Goal: Task Accomplishment & Management: Manage account settings

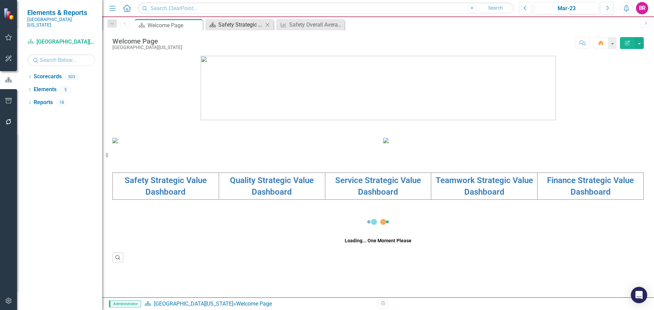
click at [248, 27] on div "Safety Strategic Value Dashboard" at bounding box center [240, 24] width 45 height 9
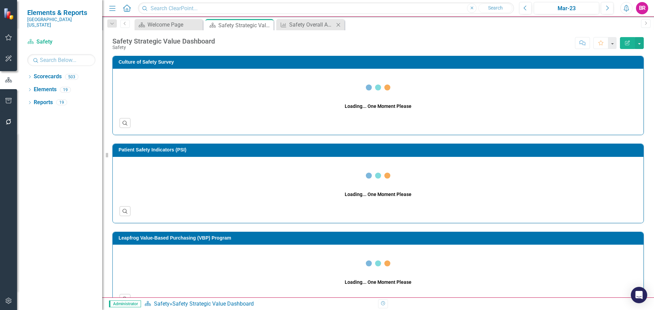
click at [338, 25] on icon "Close" at bounding box center [338, 24] width 7 height 5
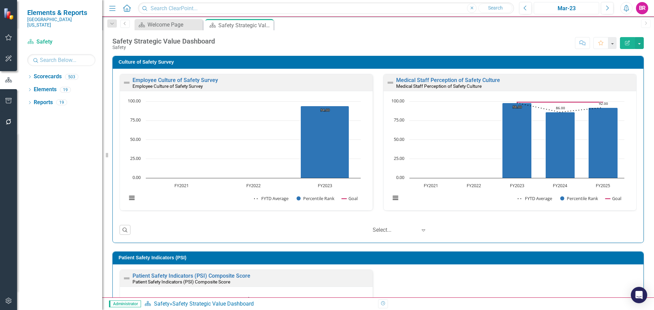
click at [551, 9] on div "Mar-23" at bounding box center [566, 8] width 61 height 8
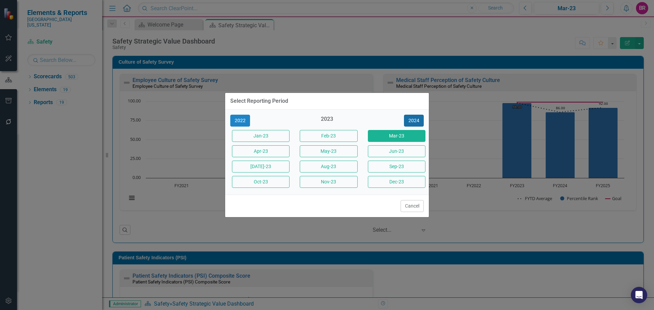
click at [409, 122] on button "2024" at bounding box center [414, 121] width 20 height 12
click at [411, 121] on button "2025" at bounding box center [414, 121] width 20 height 12
click at [396, 166] on button "Sept-25" at bounding box center [397, 167] width 58 height 12
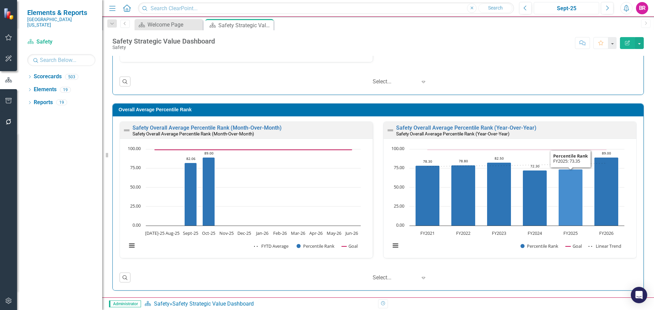
scroll to position [0, 0]
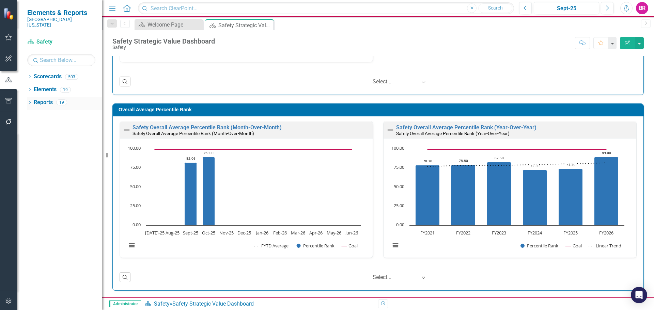
click at [51, 99] on link "Reports" at bounding box center [43, 103] width 19 height 8
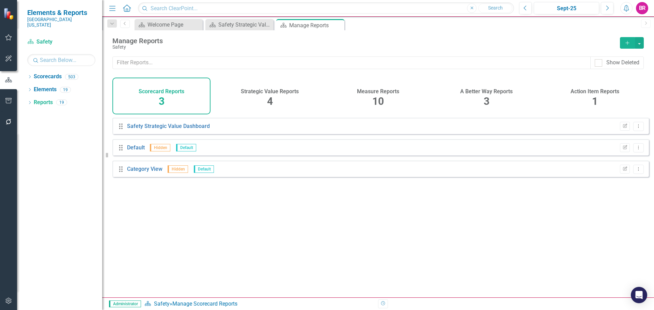
click at [379, 94] on div "10" at bounding box center [378, 101] width 12 height 15
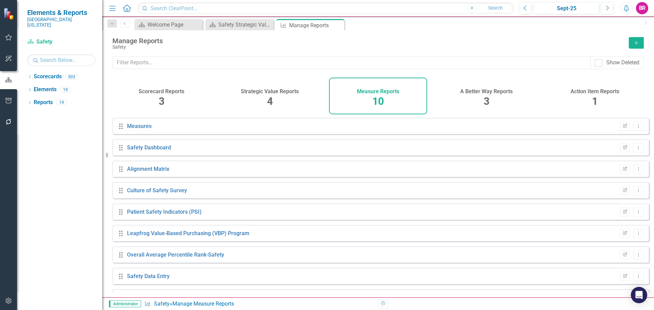
scroll to position [40, 0]
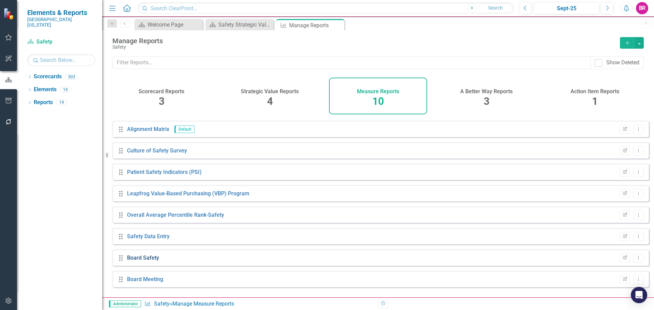
click at [149, 260] on link "Board Safety" at bounding box center [143, 258] width 32 height 6
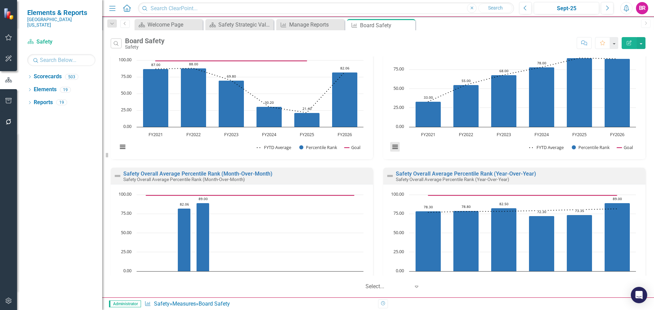
scroll to position [215, 0]
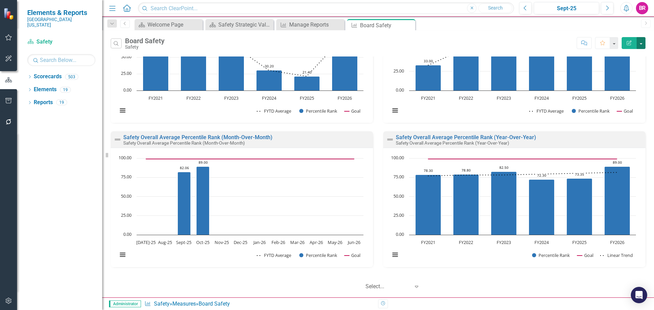
click at [640, 42] on button "button" at bounding box center [641, 43] width 9 height 12
click at [613, 83] on link "PowerPoint Export to PowerPoint" at bounding box center [612, 82] width 67 height 13
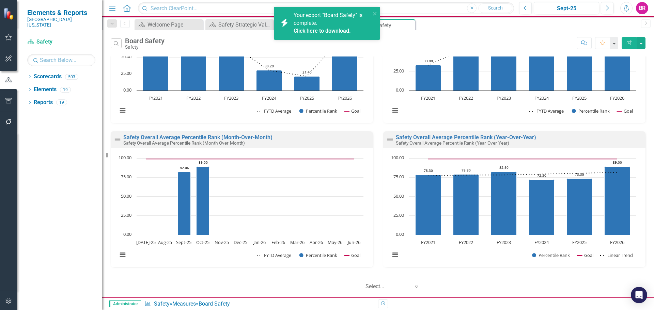
click at [329, 27] on div "Your export "Board Safety" is complete. Click here to download." at bounding box center [332, 24] width 77 height 24
click at [308, 32] on link "Click here to download." at bounding box center [322, 31] width 57 height 6
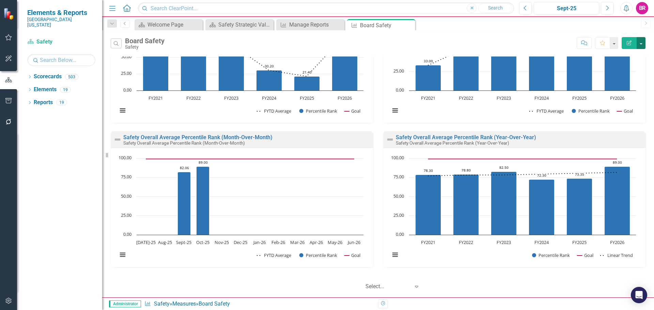
click at [642, 44] on button "button" at bounding box center [641, 43] width 9 height 12
click at [624, 70] on link "PDF Export to PDF" at bounding box center [612, 69] width 67 height 13
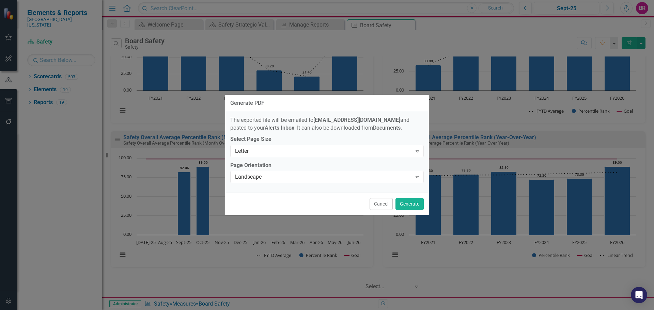
click at [385, 206] on button "Cancel" at bounding box center [381, 204] width 23 height 12
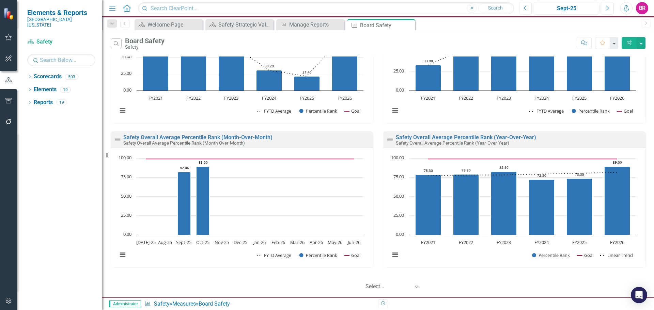
click at [0, 0] on icon "Close" at bounding box center [0, 0] width 0 height 0
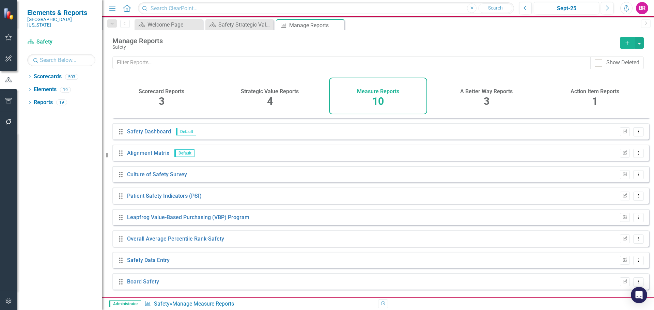
scroll to position [40, 0]
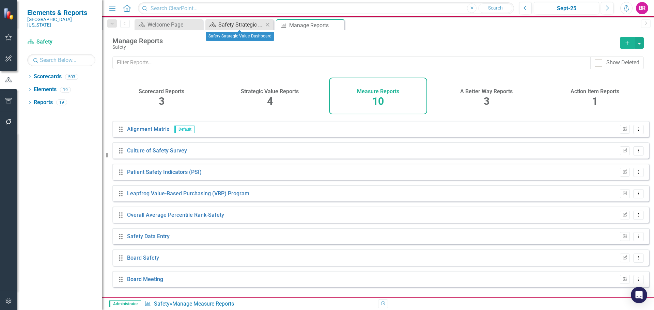
click at [246, 23] on div "Safety Strategic Value Dashboard" at bounding box center [240, 24] width 45 height 9
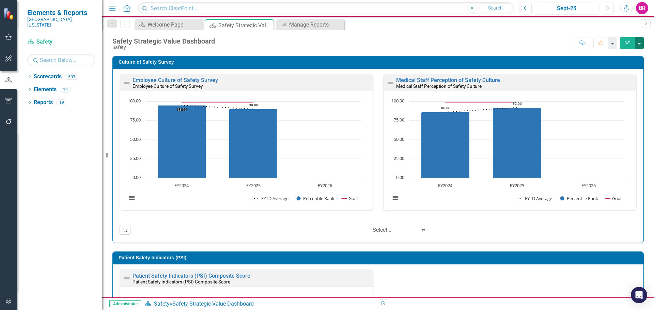
click at [637, 45] on button "button" at bounding box center [639, 43] width 9 height 12
click at [619, 98] on link "PDF Export to PDF" at bounding box center [616, 95] width 55 height 13
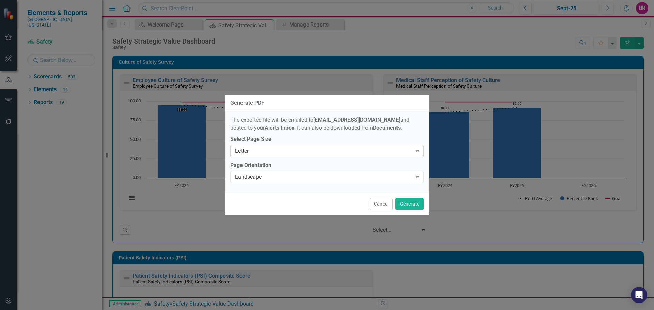
click at [414, 150] on icon "Expand" at bounding box center [417, 151] width 7 height 5
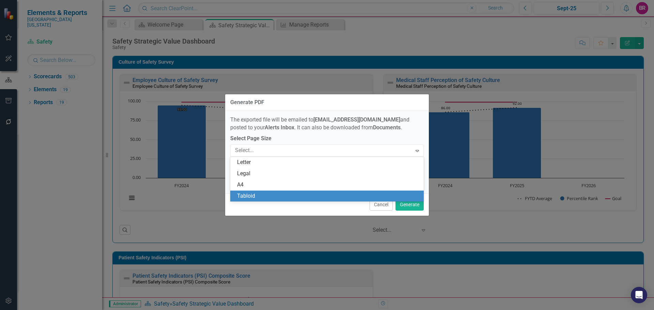
click at [299, 197] on div "Tabloid" at bounding box center [328, 197] width 183 height 8
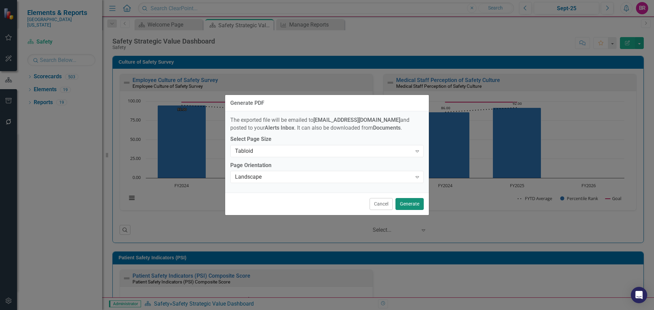
click at [408, 203] on button "Generate" at bounding box center [410, 204] width 28 height 12
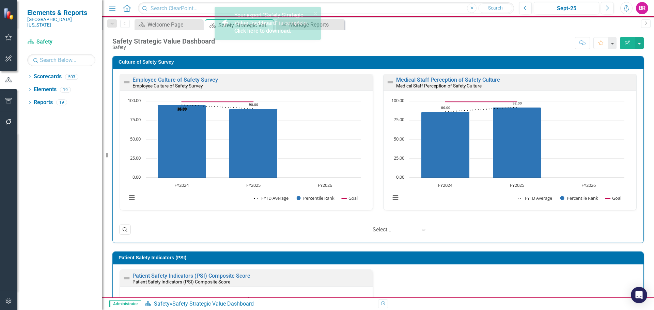
click at [281, 30] on link "Click here to download." at bounding box center [262, 31] width 57 height 6
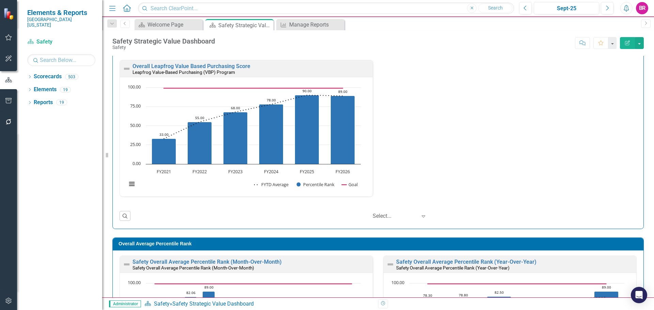
scroll to position [409, 0]
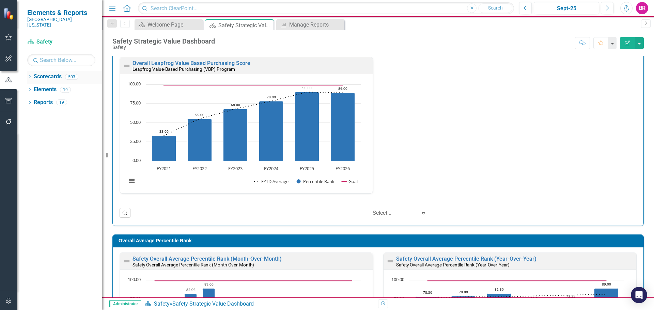
click at [27, 73] on div "Dropdown Scorecards 503 Dropdown [GEOGRAPHIC_DATA][US_STATE] Safety Quality Tea…" at bounding box center [59, 190] width 85 height 239
click at [30, 76] on icon "Dropdown" at bounding box center [29, 78] width 5 height 4
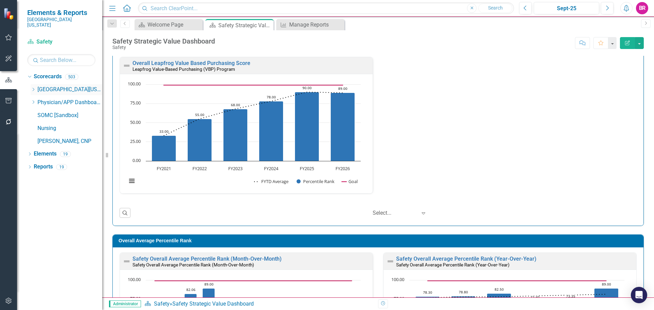
click at [31, 88] on icon "Dropdown" at bounding box center [33, 90] width 5 height 4
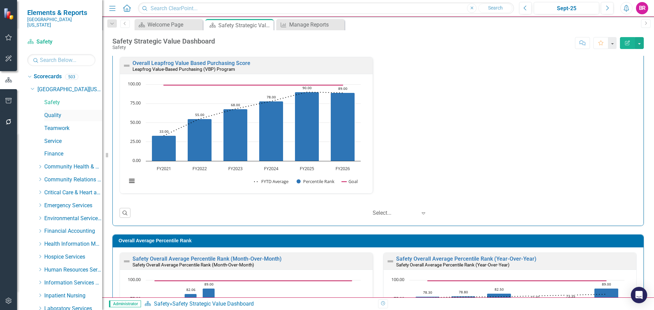
click at [53, 112] on link "Quality" at bounding box center [73, 116] width 58 height 8
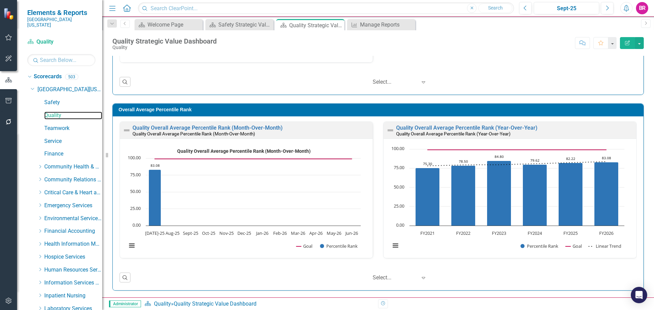
scroll to position [0, 0]
click at [641, 44] on button "button" at bounding box center [639, 43] width 9 height 12
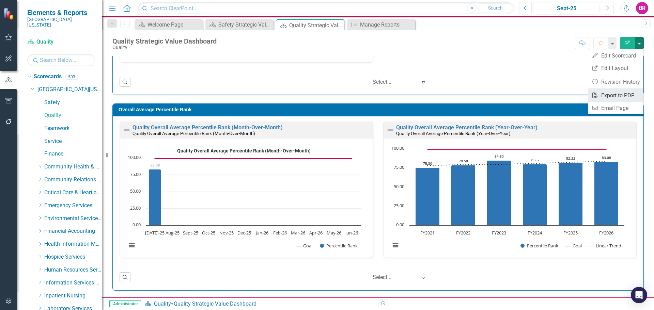
click at [624, 98] on link "PDF Export to PDF" at bounding box center [616, 95] width 55 height 13
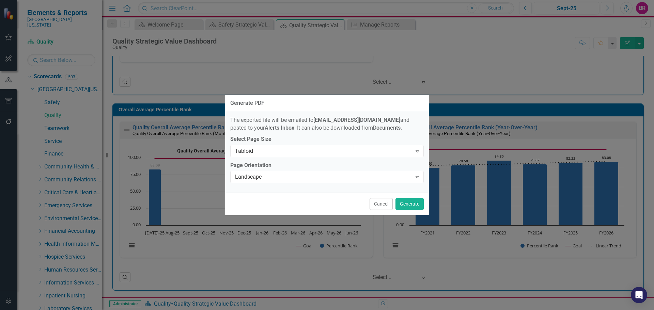
click at [419, 213] on div "Cancel Generate" at bounding box center [327, 204] width 204 height 22
click at [421, 208] on button "Generate" at bounding box center [410, 204] width 28 height 12
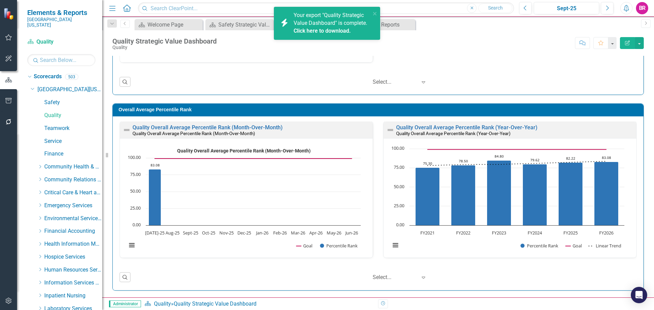
click at [334, 31] on link "Click here to download." at bounding box center [322, 31] width 57 height 6
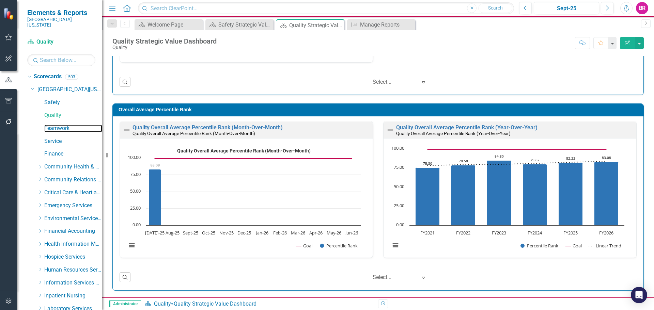
drag, startPoint x: 57, startPoint y: 123, endPoint x: 247, endPoint y: 154, distance: 192.1
click at [57, 125] on link "Teamwork" at bounding box center [73, 129] width 58 height 8
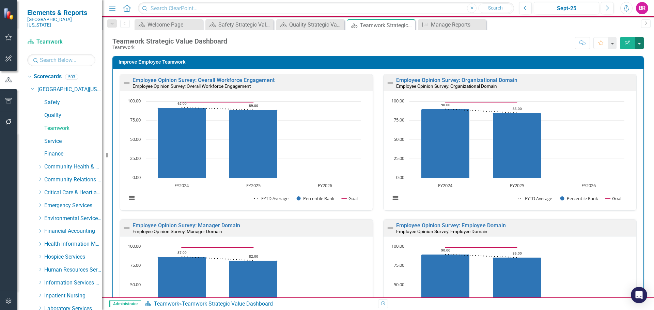
click at [639, 44] on button "button" at bounding box center [639, 43] width 9 height 12
click at [614, 98] on link "PDF Export to PDF" at bounding box center [616, 95] width 55 height 13
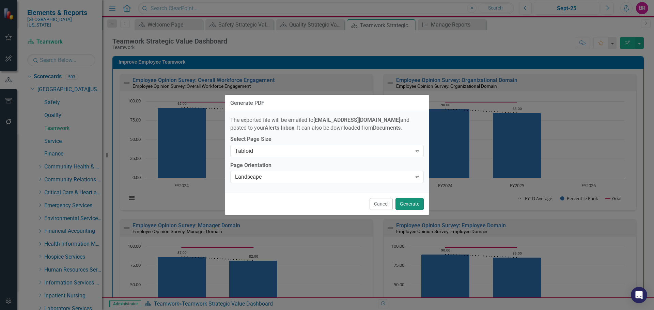
click at [409, 200] on button "Generate" at bounding box center [410, 204] width 28 height 12
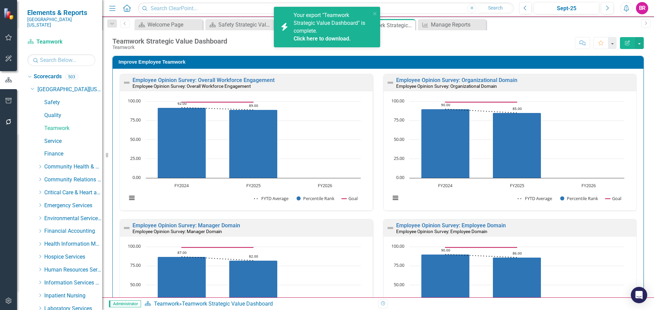
click at [321, 40] on link "Click here to download." at bounding box center [322, 38] width 57 height 6
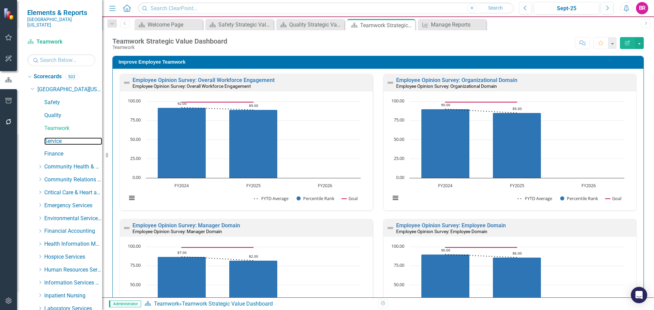
drag, startPoint x: 50, startPoint y: 135, endPoint x: 377, endPoint y: 126, distance: 326.3
click at [50, 138] on link "Service" at bounding box center [73, 142] width 58 height 8
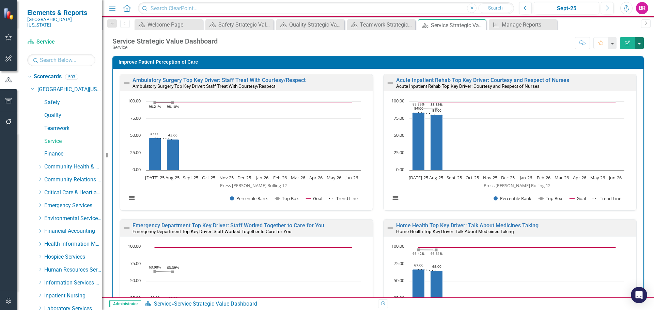
click at [641, 43] on button "button" at bounding box center [639, 43] width 9 height 12
click at [615, 97] on link "PDF Export to PDF" at bounding box center [616, 95] width 55 height 13
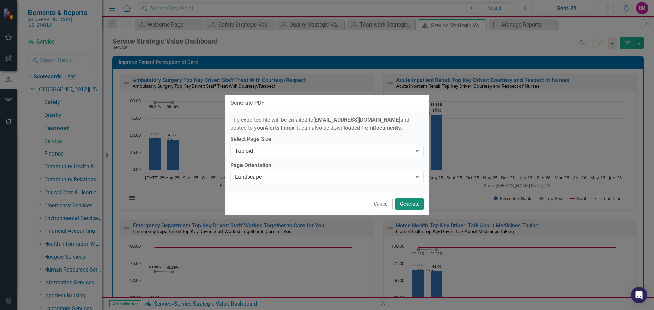
click at [410, 205] on button "Generate" at bounding box center [410, 204] width 28 height 12
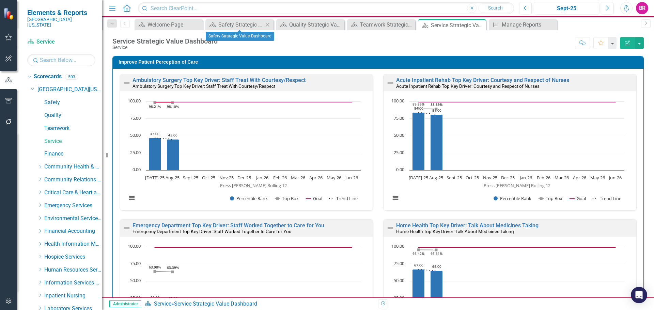
click at [268, 25] on icon "Close" at bounding box center [267, 24] width 7 height 5
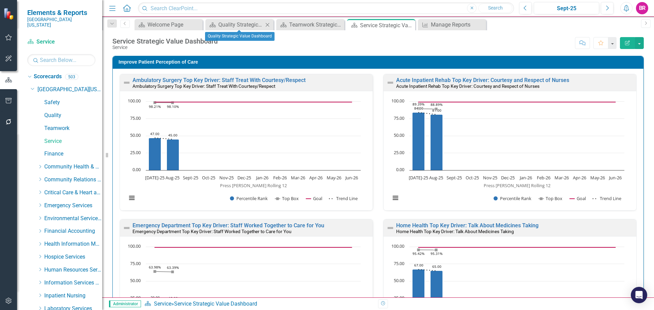
click at [268, 25] on icon at bounding box center [268, 25] width 4 height 4
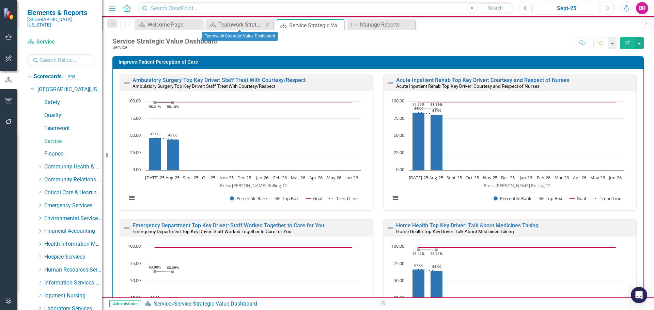
click at [268, 25] on icon at bounding box center [268, 25] width 4 height 4
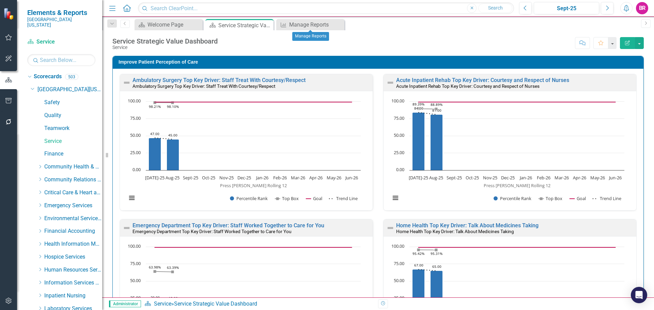
drag, startPoint x: 340, startPoint y: 26, endPoint x: 349, endPoint y: 32, distance: 10.9
click at [0, 0] on icon "Close" at bounding box center [0, 0] width 0 height 0
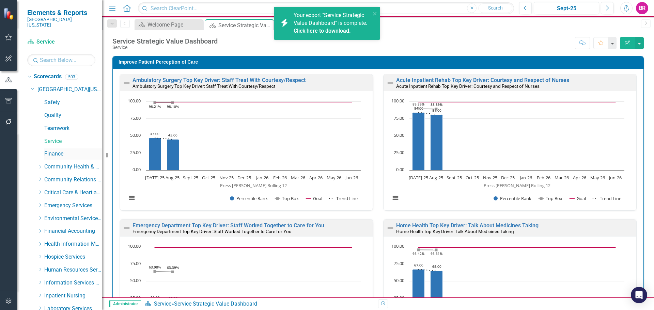
click at [55, 150] on link "Finance" at bounding box center [73, 154] width 58 height 8
click at [332, 31] on div "Click here to download." at bounding box center [331, 31] width 75 height 8
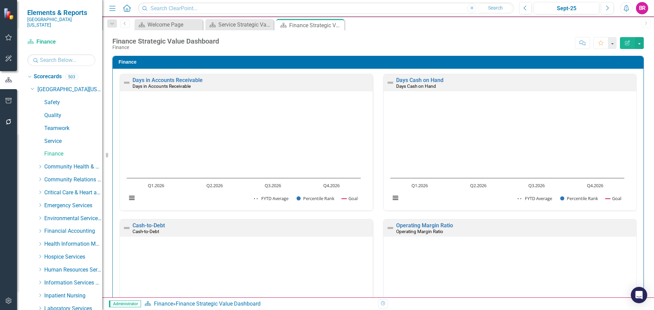
click at [457, 33] on div "Finance Strategic Value Dashboard Finance Score: N/A Sept-25 Completed Comment …" at bounding box center [378, 40] width 552 height 20
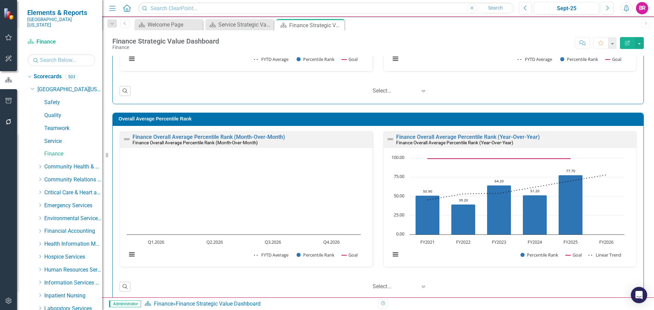
scroll to position [439, 0]
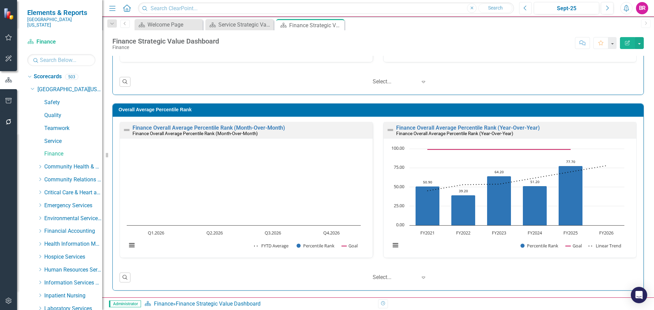
click at [525, 9] on icon "Previous" at bounding box center [526, 8] width 4 height 6
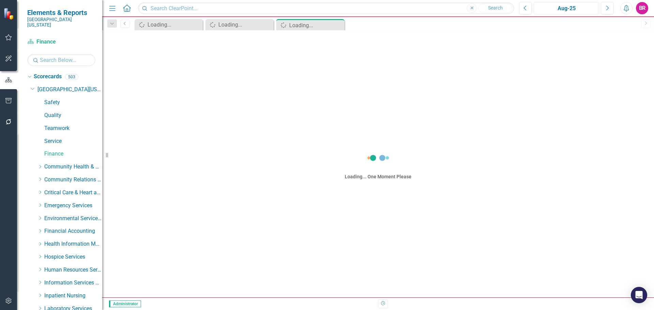
click at [553, 10] on div "Aug-25" at bounding box center [566, 8] width 61 height 8
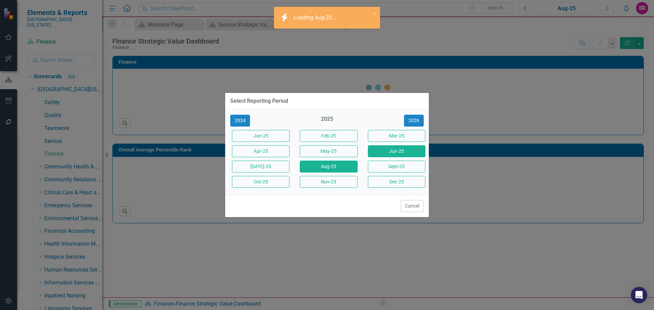
click at [412, 150] on button "Jun-25" at bounding box center [397, 152] width 58 height 12
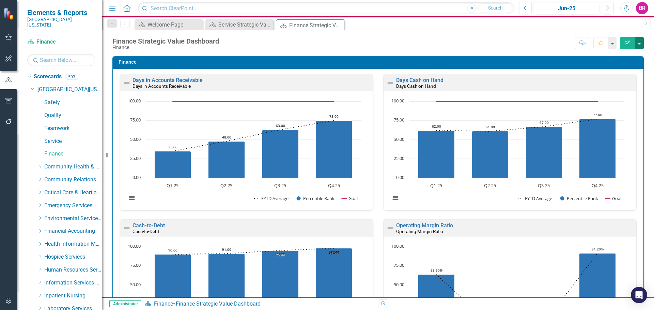
click at [641, 46] on button "button" at bounding box center [639, 43] width 9 height 12
click at [632, 95] on link "PDF Export to PDF" at bounding box center [616, 95] width 55 height 13
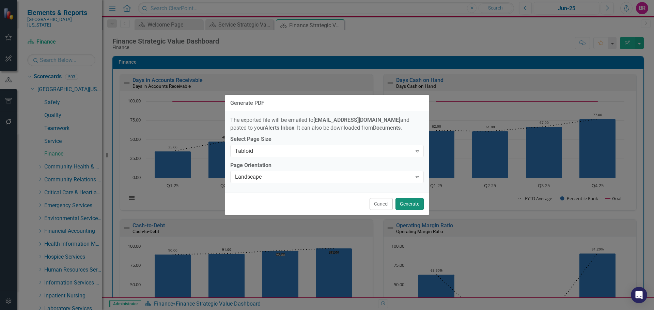
click at [407, 203] on button "Generate" at bounding box center [410, 204] width 28 height 12
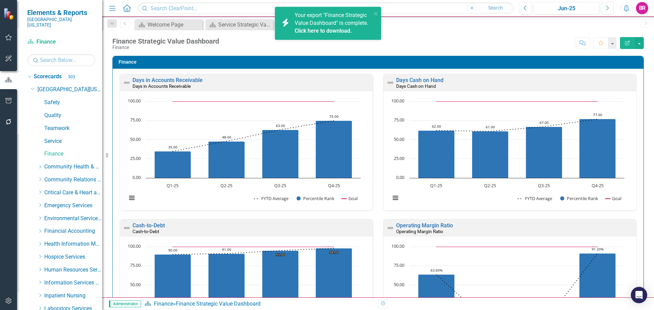
click at [318, 31] on link "Click here to download." at bounding box center [323, 31] width 57 height 6
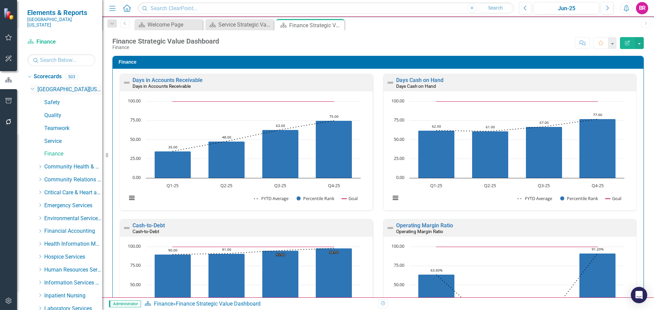
click at [55, 86] on link "[GEOGRAPHIC_DATA][US_STATE]" at bounding box center [69, 90] width 65 height 8
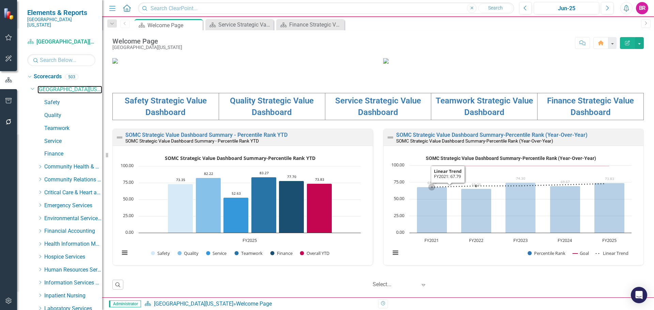
scroll to position [0, 0]
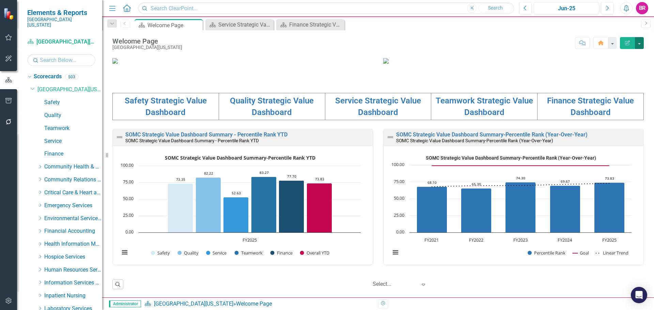
click at [641, 45] on button "button" at bounding box center [639, 43] width 9 height 12
click at [506, 25] on div "Scorecard Welcome Page Pin Close Scorecard Service Strategic Value Dashboard Cl…" at bounding box center [385, 24] width 505 height 11
click at [643, 42] on button "button" at bounding box center [639, 43] width 9 height 12
click at [627, 95] on link "PDF Export to PDF" at bounding box center [616, 95] width 55 height 13
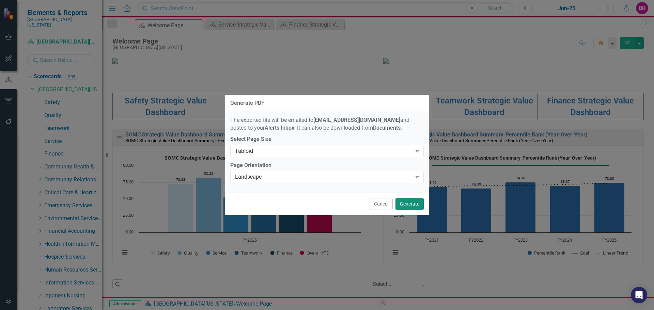
click at [415, 206] on button "Generate" at bounding box center [410, 204] width 28 height 12
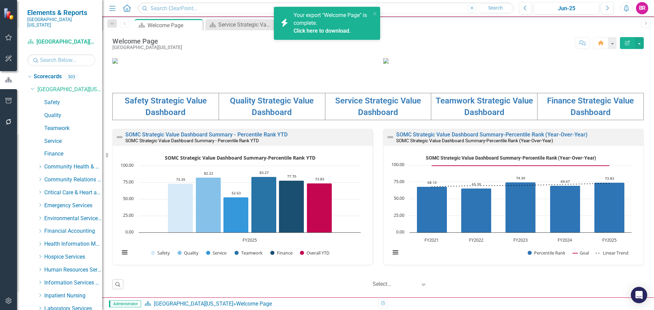
click at [333, 32] on link "Click here to download." at bounding box center [322, 31] width 57 height 6
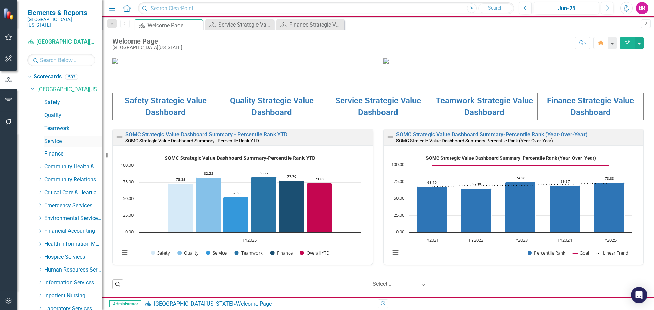
drag, startPoint x: 57, startPoint y: 135, endPoint x: 48, endPoint y: 137, distance: 8.6
click at [57, 138] on link "Service" at bounding box center [73, 142] width 58 height 8
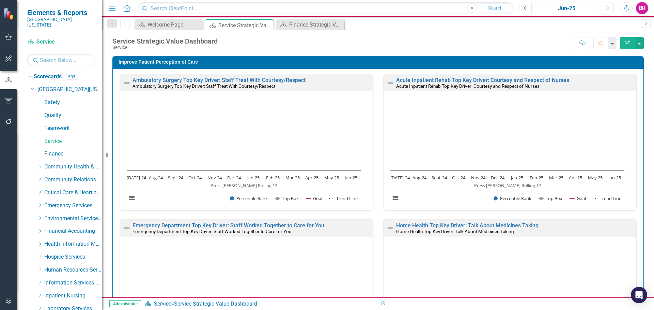
click at [556, 11] on div "Jun-25" at bounding box center [566, 8] width 61 height 8
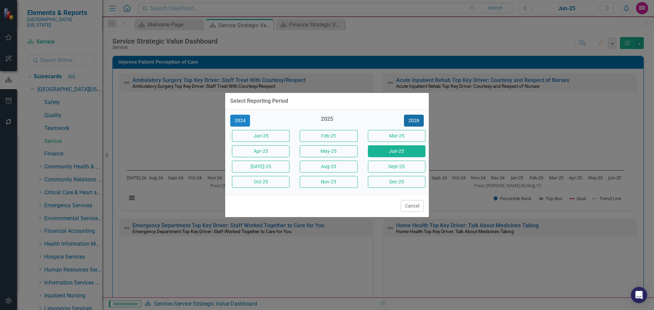
click at [412, 125] on button "2026" at bounding box center [414, 121] width 20 height 12
click at [239, 120] on button "2025" at bounding box center [240, 121] width 20 height 12
click at [381, 167] on button "Sept-25" at bounding box center [397, 167] width 58 height 12
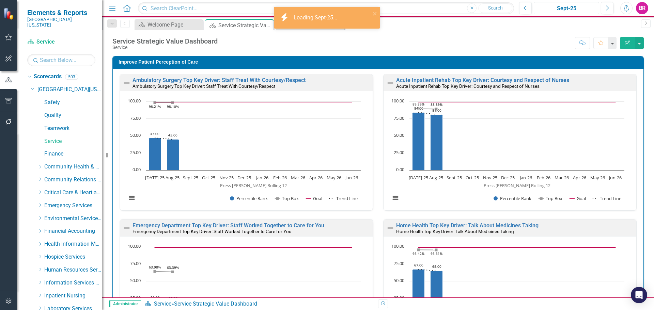
scroll to position [271, 0]
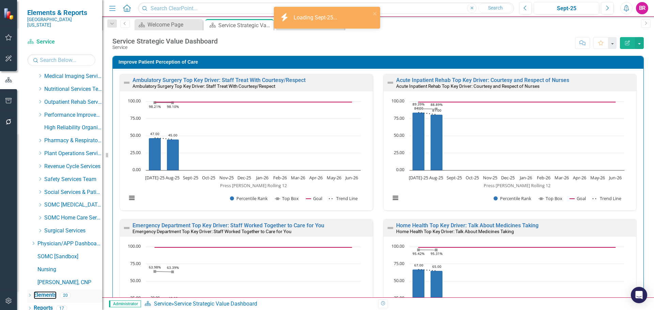
drag, startPoint x: 53, startPoint y: 290, endPoint x: 89, endPoint y: 287, distance: 36.0
click at [53, 292] on link "Elements" at bounding box center [45, 296] width 23 height 8
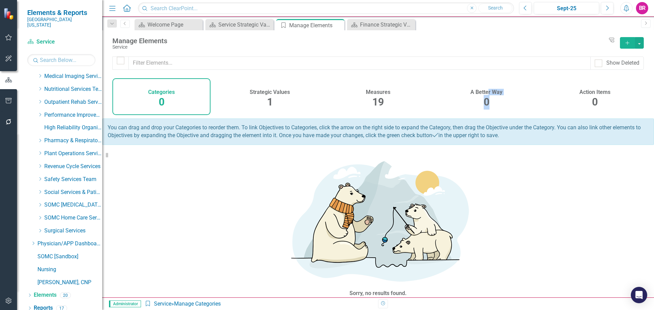
click at [489, 93] on div "A Better Way 0" at bounding box center [487, 96] width 98 height 37
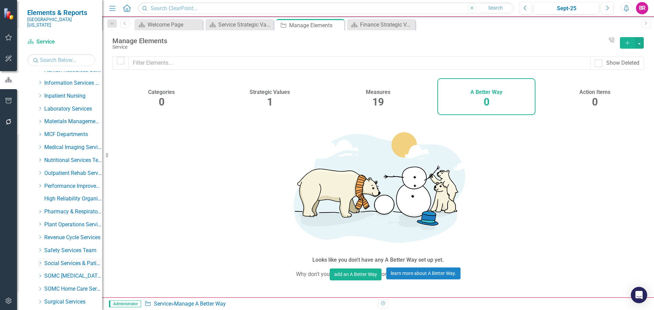
scroll to position [271, 0]
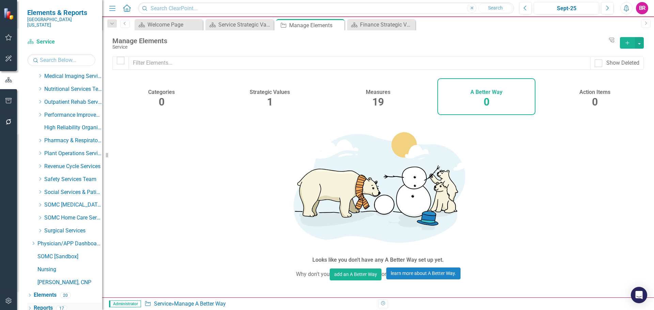
click at [48, 305] on link "Reports" at bounding box center [43, 309] width 19 height 8
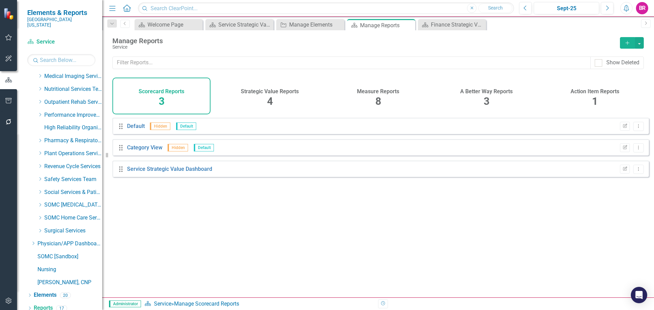
click at [482, 100] on div "A Better Way Reports 3" at bounding box center [487, 96] width 98 height 37
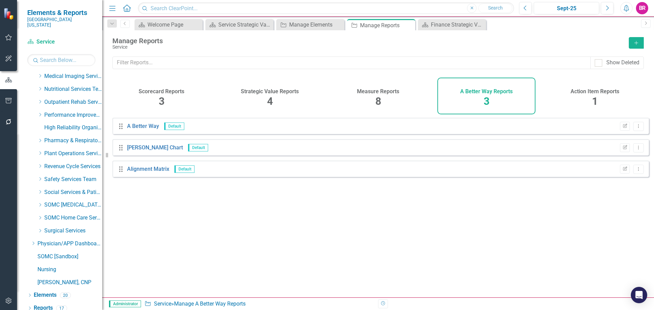
click at [595, 91] on h4 "Action Item Reports" at bounding box center [595, 92] width 49 height 6
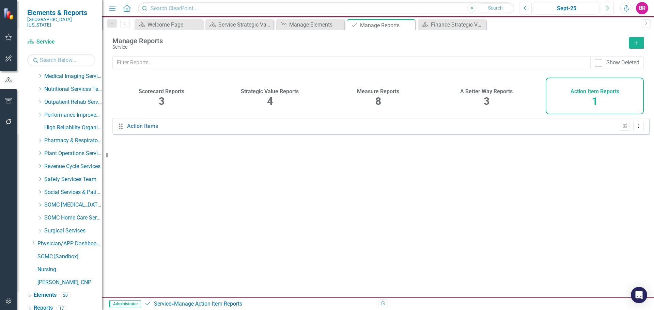
click at [511, 106] on div "A Better Way Reports 3" at bounding box center [487, 96] width 98 height 37
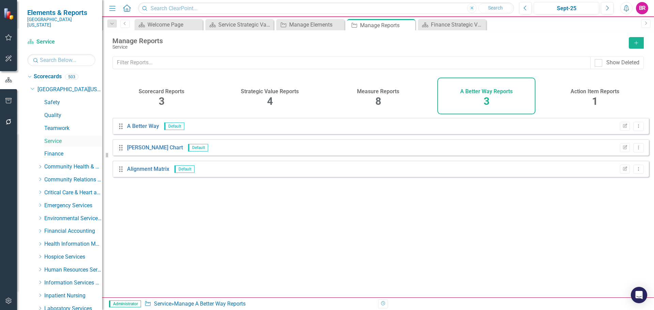
click at [59, 138] on link "Service" at bounding box center [73, 142] width 58 height 8
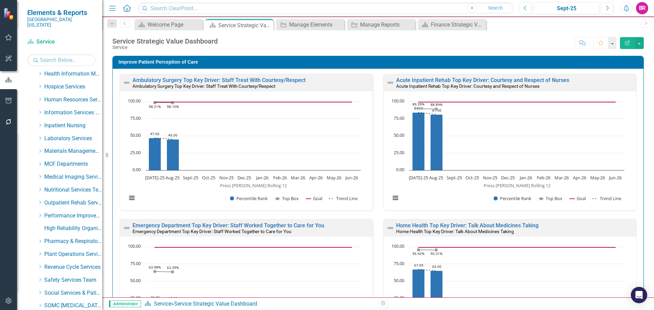
scroll to position [271, 0]
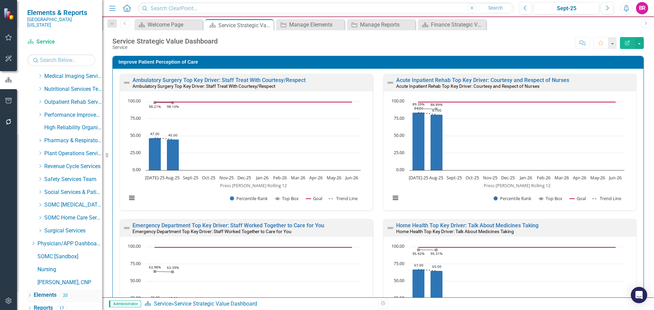
click at [38, 292] on link "Elements" at bounding box center [45, 296] width 23 height 8
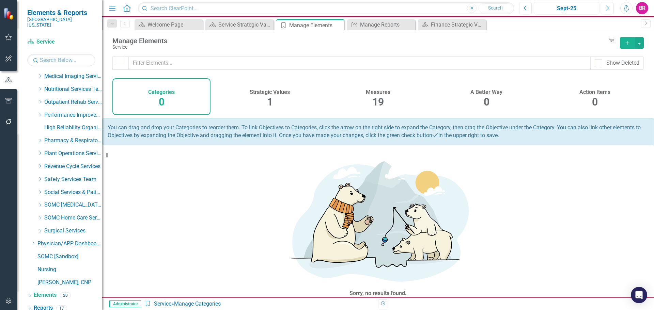
click at [383, 97] on span "19" at bounding box center [378, 102] width 12 height 12
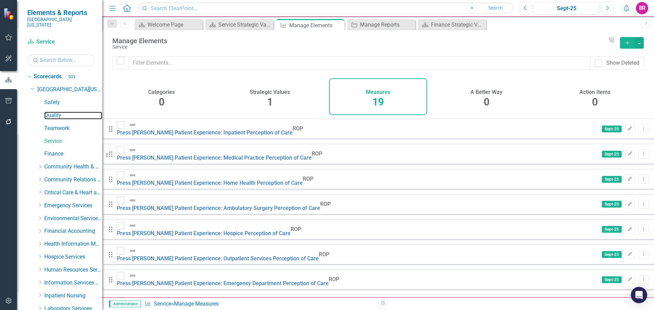
drag, startPoint x: 57, startPoint y: 110, endPoint x: 411, endPoint y: 1, distance: 370.6
click at [57, 112] on link "Quality" at bounding box center [73, 116] width 58 height 8
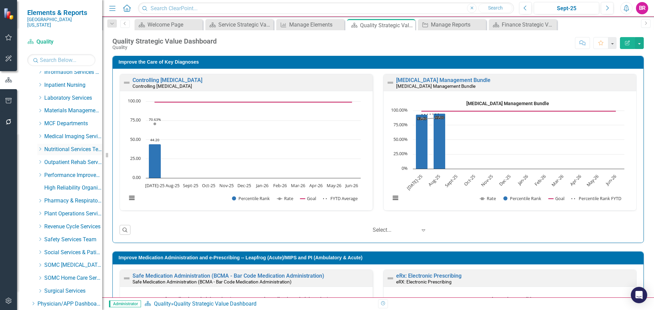
scroll to position [271, 0]
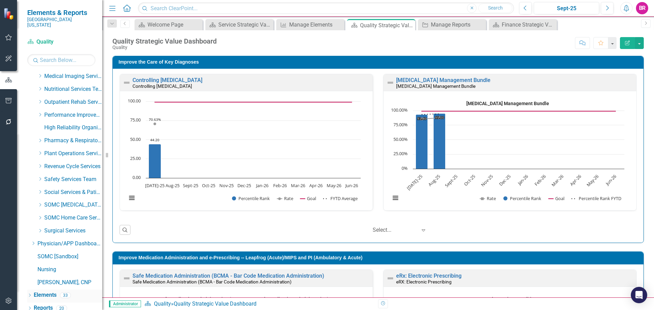
click at [45, 292] on link "Elements" at bounding box center [45, 296] width 23 height 8
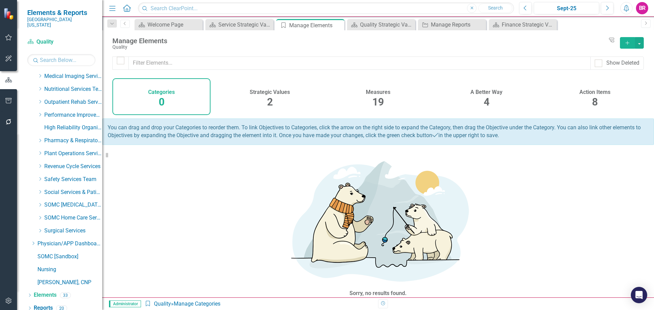
click at [479, 97] on div "A Better Way 4" at bounding box center [487, 96] width 98 height 37
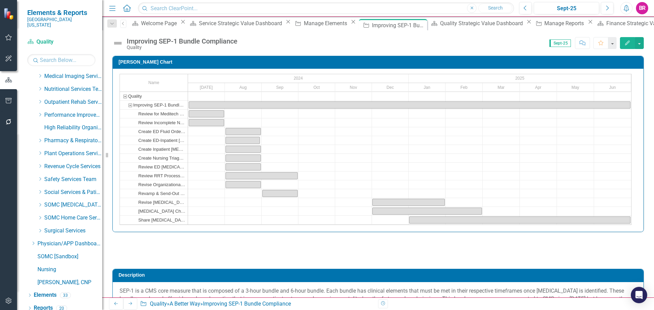
checkbox input "true"
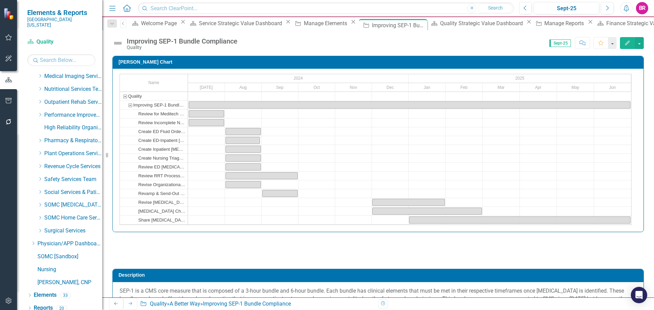
checkbox input "true"
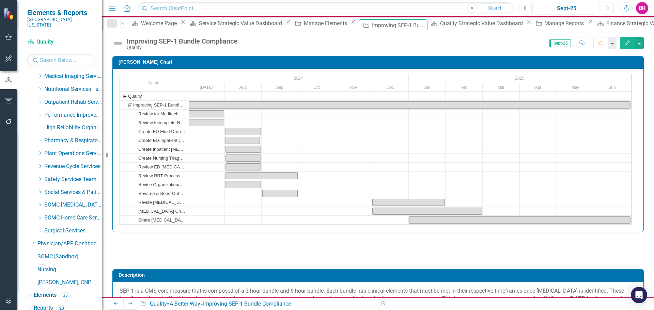
checkbox input "true"
click at [417, 26] on icon "Close" at bounding box center [420, 24] width 7 height 5
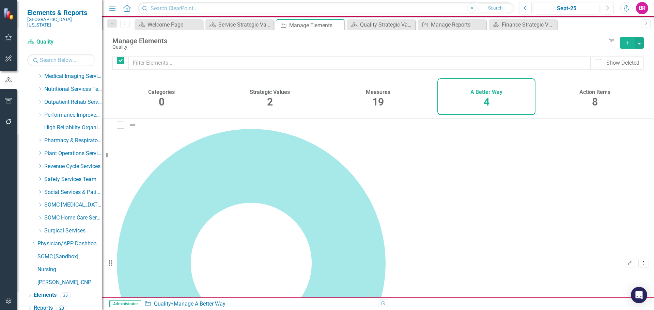
checkbox input "false"
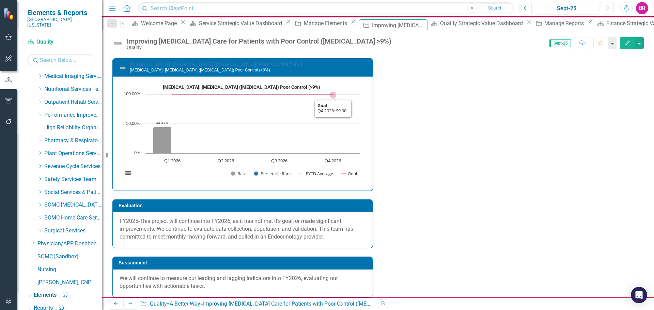
scroll to position [893, 0]
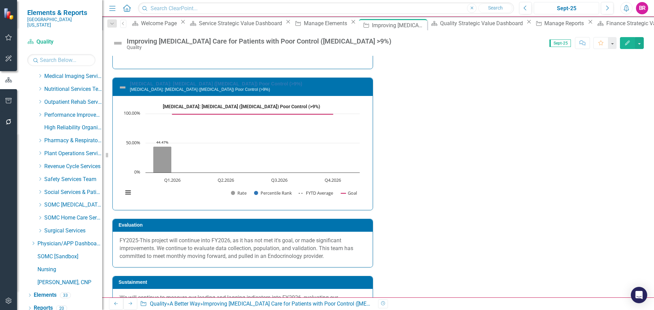
click at [561, 7] on div "Sept-25" at bounding box center [566, 8] width 61 height 8
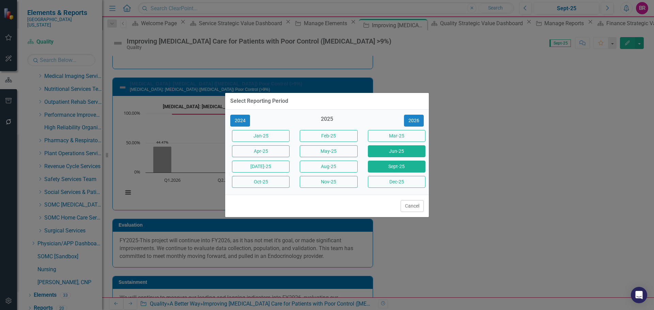
click at [387, 151] on button "Jun-25" at bounding box center [397, 152] width 58 height 12
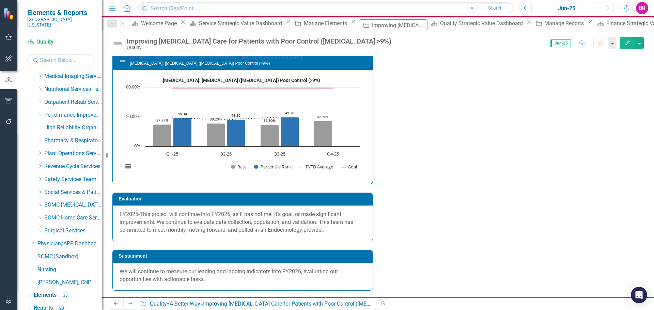
scroll to position [1030, 0]
click at [637, 43] on button "button" at bounding box center [639, 43] width 9 height 12
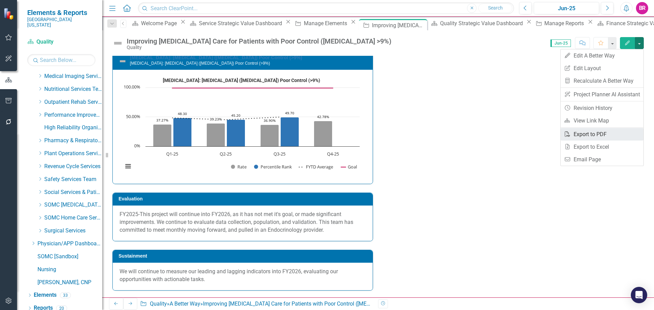
click at [613, 137] on link "PDF Export to PDF" at bounding box center [602, 134] width 83 height 13
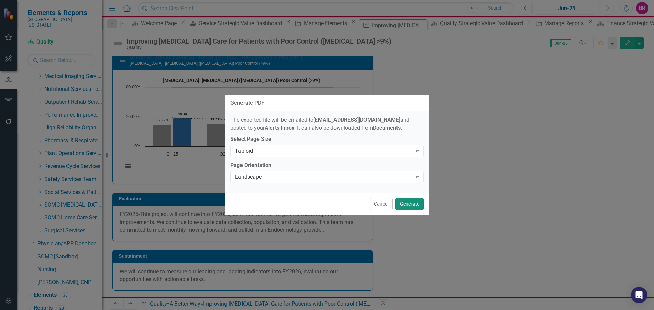
click at [420, 204] on button "Generate" at bounding box center [410, 204] width 28 height 12
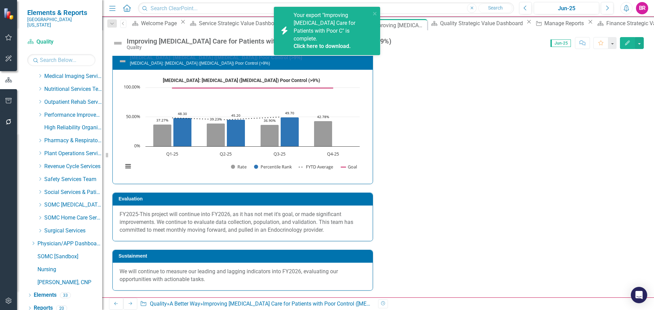
click at [311, 43] on link "Click here to download." at bounding box center [322, 46] width 57 height 6
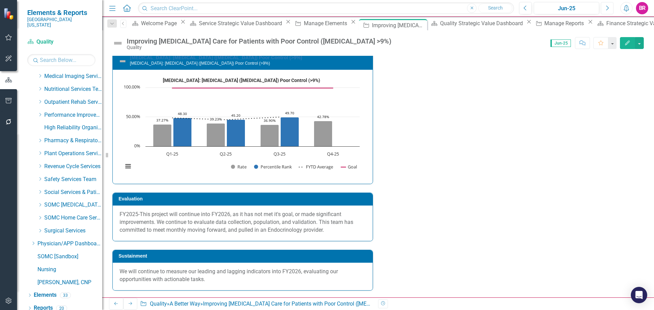
click at [607, 12] on button "Next" at bounding box center [607, 8] width 13 height 12
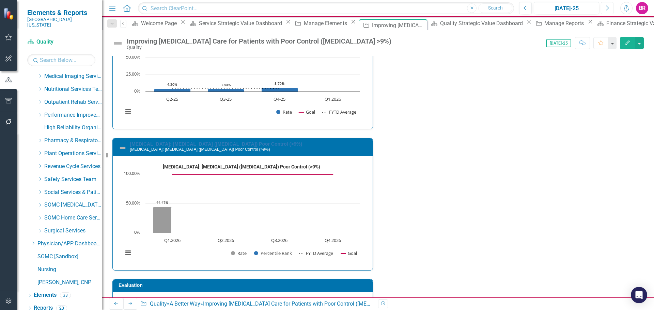
scroll to position [954, 0]
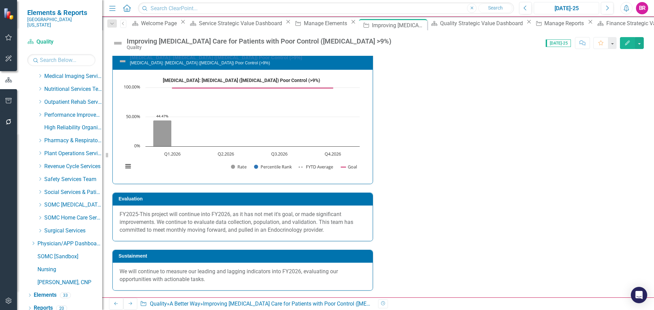
click at [552, 9] on div "[DATE]-25" at bounding box center [566, 8] width 61 height 8
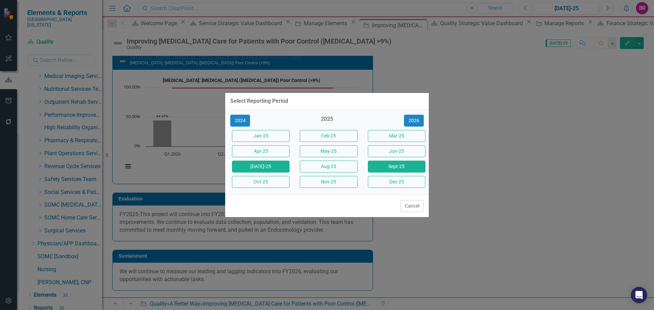
click at [409, 170] on button "Sept-25" at bounding box center [397, 167] width 58 height 12
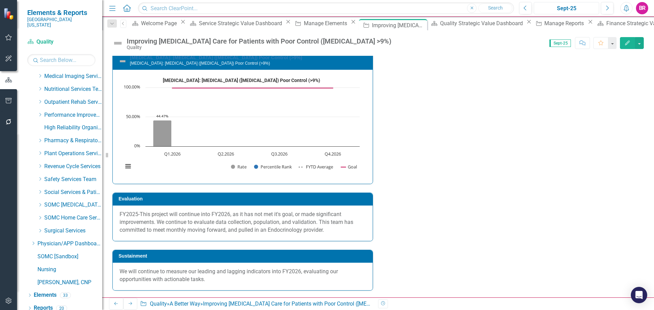
scroll to position [1022, 0]
click at [578, 5] on div "Sept-25" at bounding box center [566, 8] width 61 height 8
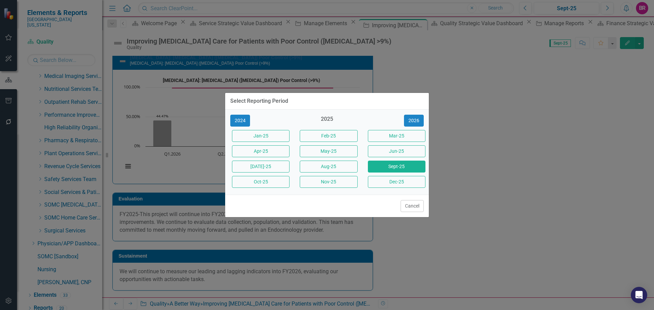
drag, startPoint x: 265, startPoint y: 181, endPoint x: 476, endPoint y: 183, distance: 210.6
click at [264, 181] on button "Oct-25" at bounding box center [261, 182] width 58 height 12
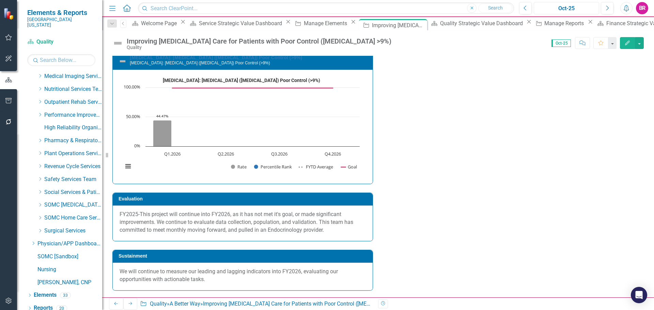
scroll to position [961, 0]
click at [194, 60] on link "[MEDICAL_DATA]: [MEDICAL_DATA] ([MEDICAL_DATA]) Poor Control (>9%)" at bounding box center [216, 57] width 172 height 5
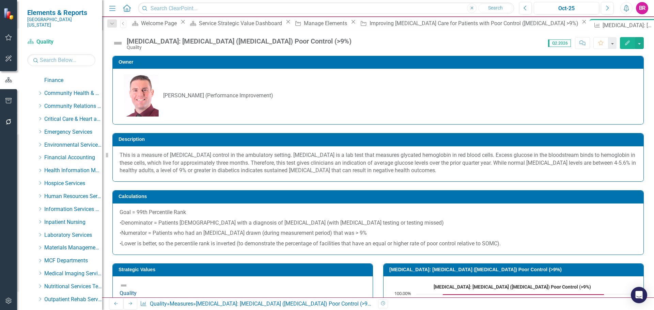
scroll to position [67, 0]
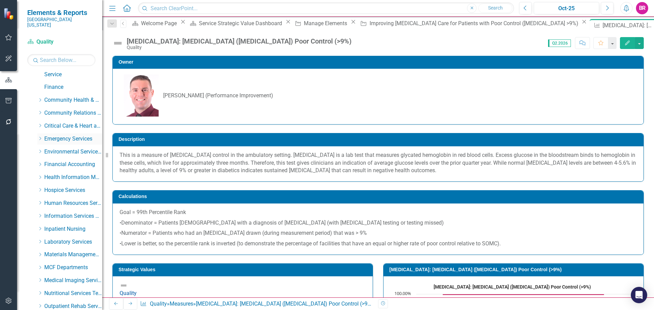
click at [39, 137] on icon "Dropdown" at bounding box center [39, 139] width 5 height 4
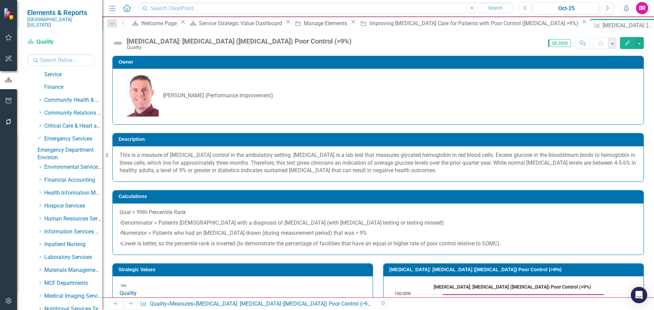
click at [58, 147] on link "Emergency Department" at bounding box center [69, 151] width 65 height 8
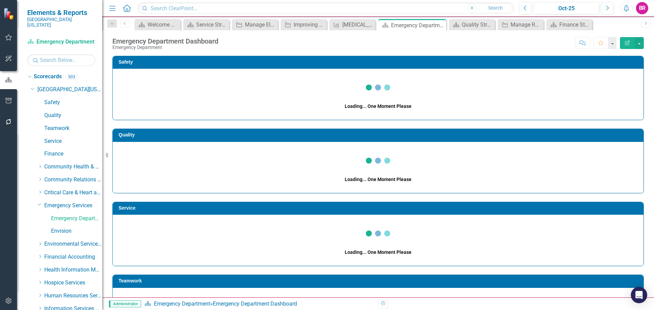
scroll to position [297, 0]
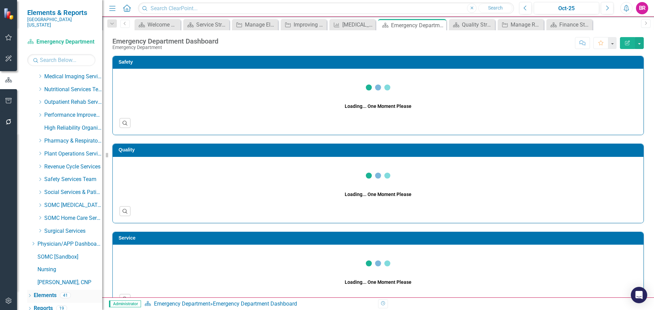
click at [40, 292] on link "Elements" at bounding box center [45, 296] width 23 height 8
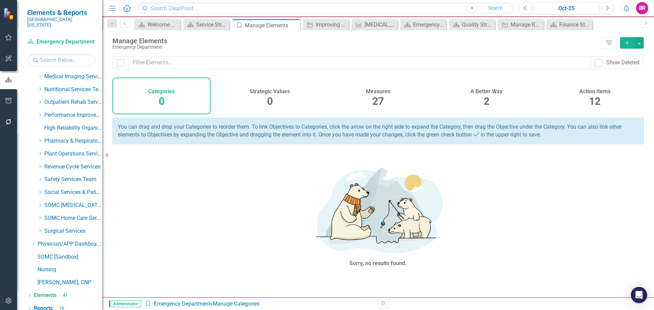
click at [487, 88] on div "A Better Way" at bounding box center [487, 91] width 32 height 8
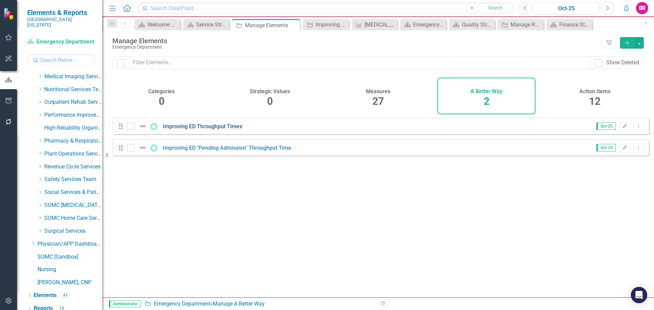
click at [212, 129] on link "Improving ED Throughput Times" at bounding box center [202, 126] width 79 height 6
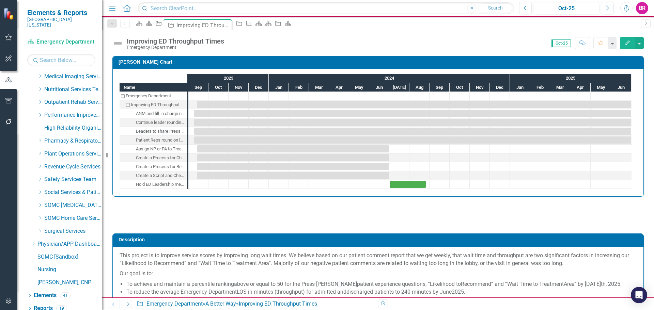
checkbox input "true"
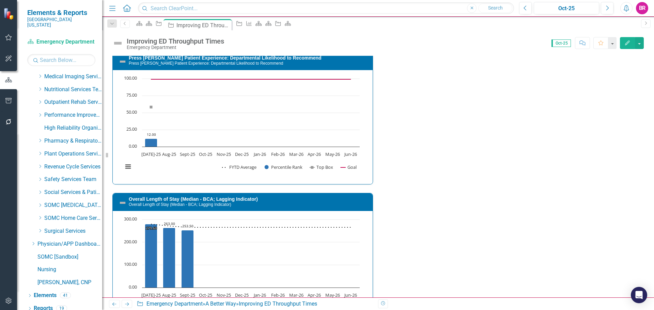
scroll to position [1135, 0]
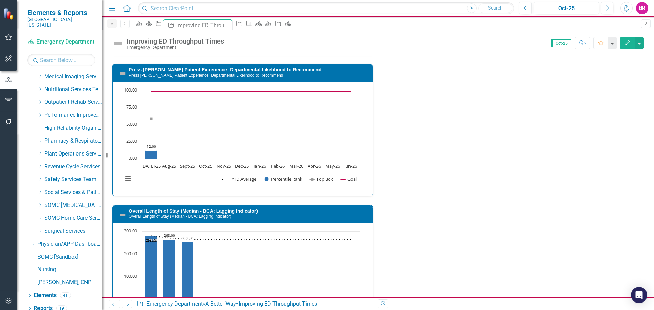
click at [113, 24] on icon "Dropdown" at bounding box center [112, 23] width 6 height 5
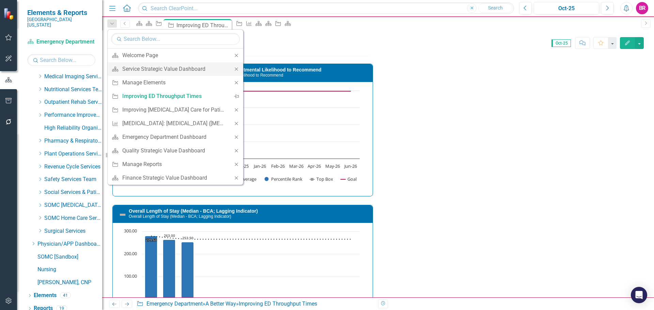
click at [235, 70] on icon "Close" at bounding box center [236, 69] width 6 height 5
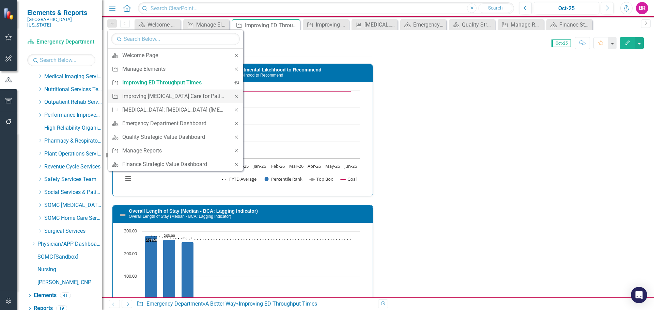
click at [236, 95] on icon "Close" at bounding box center [236, 96] width 6 height 5
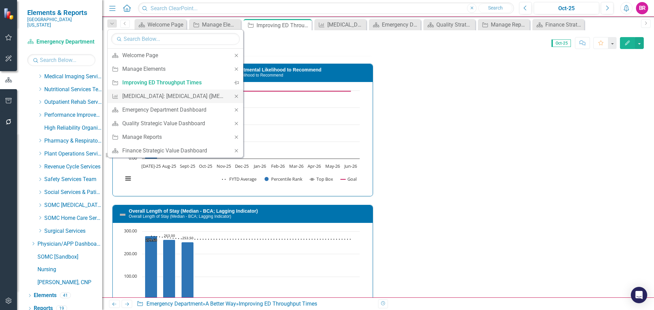
click at [236, 95] on icon "Close" at bounding box center [236, 96] width 6 height 5
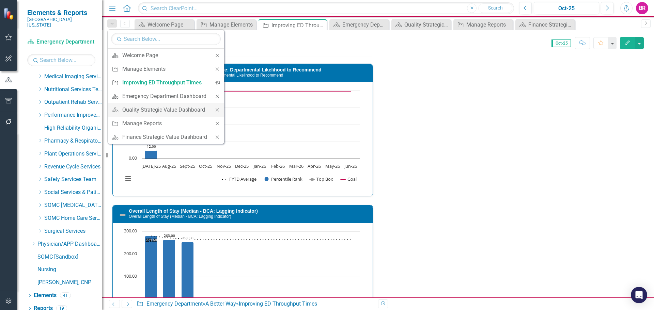
click at [215, 108] on icon "Close" at bounding box center [217, 110] width 6 height 5
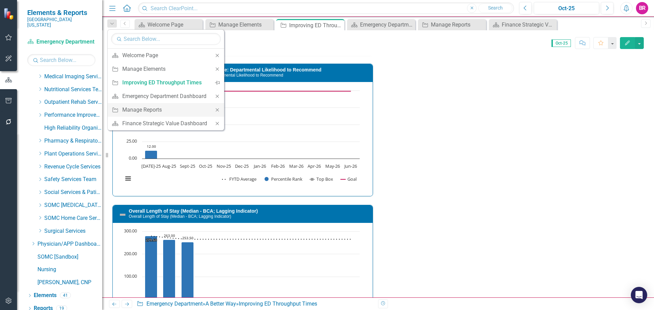
click at [215, 110] on icon "Close" at bounding box center [217, 110] width 6 height 5
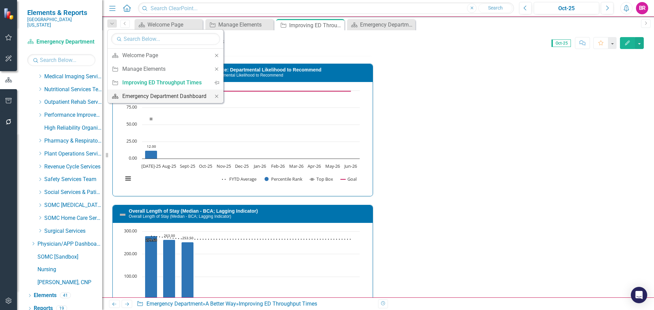
click at [180, 95] on div "Emergency Department Dashboard" at bounding box center [164, 96] width 84 height 9
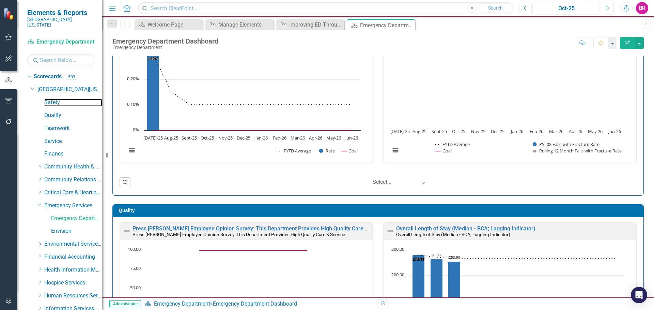
drag, startPoint x: 60, startPoint y: 99, endPoint x: 142, endPoint y: 116, distance: 84.1
click at [60, 99] on link "Safety" at bounding box center [73, 103] width 58 height 8
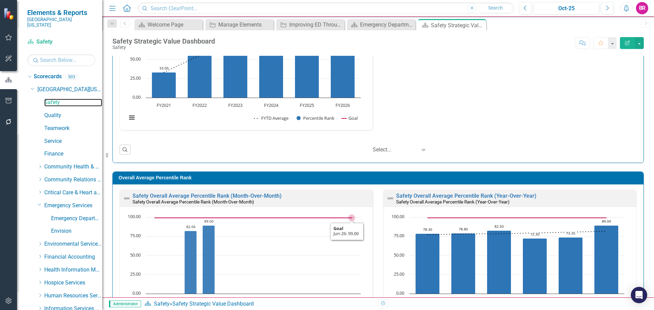
scroll to position [0, 0]
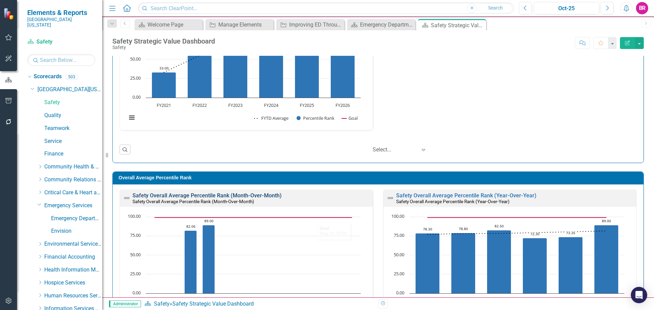
click at [257, 198] on link "Safety Overall Average Percentile Rank (Month-Over-Month)" at bounding box center [207, 196] width 149 height 6
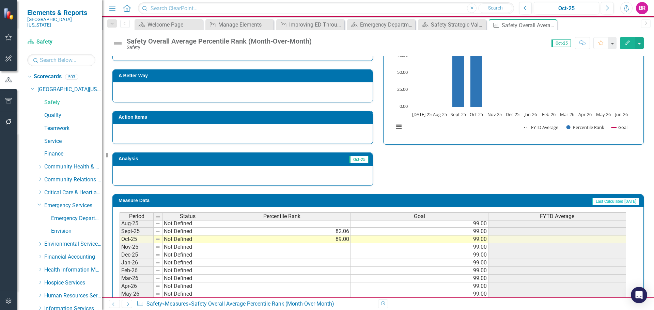
scroll to position [199, 0]
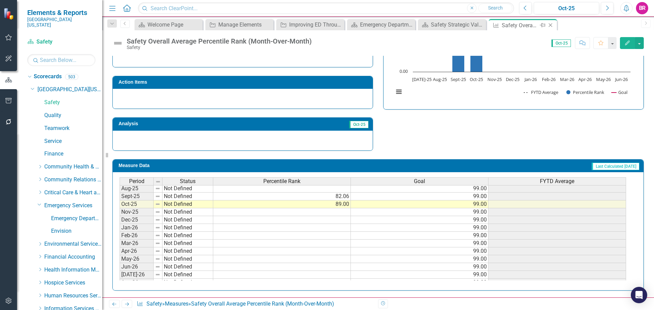
click at [553, 26] on icon "Close" at bounding box center [550, 24] width 7 height 5
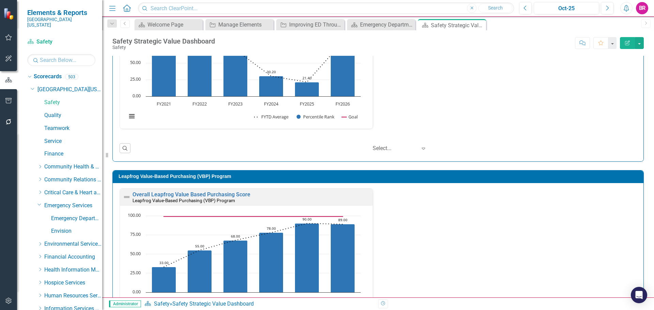
scroll to position [239, 0]
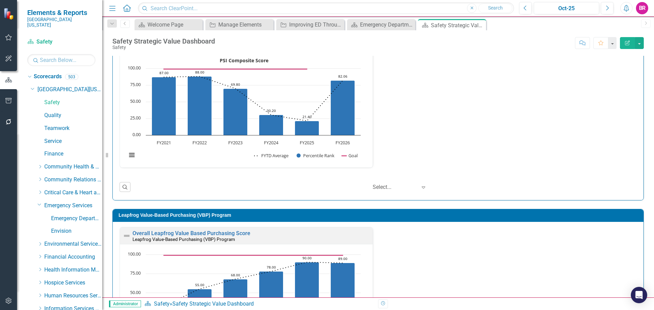
click at [580, 119] on div "Patient Safety Indicators (PSI) Composite Score Patient Safety Indicators (PSI)…" at bounding box center [379, 104] width 528 height 146
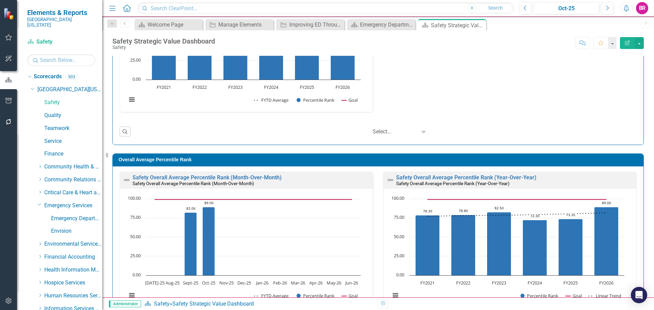
scroll to position [540, 0]
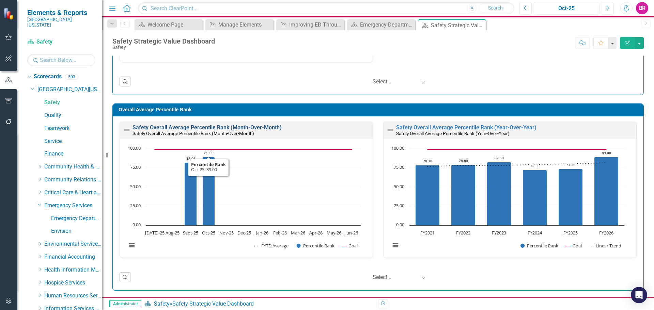
click at [214, 125] on link "Safety Overall Average Percentile Rank (Month-Over-Month)" at bounding box center [207, 127] width 149 height 6
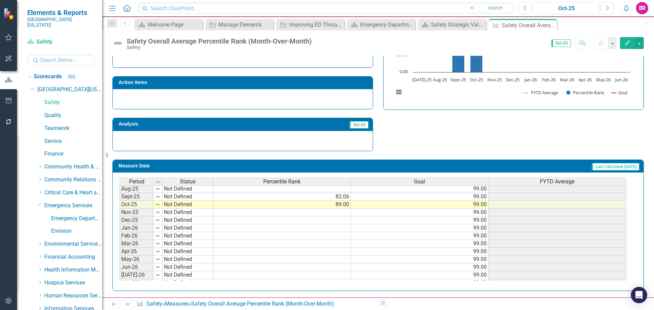
click at [345, 207] on tbody "Jun-24 Not Defined 72.30 99.00 Jul-24 Not Defined 99.00 Aug-24 Not Defined 99.0…" at bounding box center [373, 189] width 507 height 228
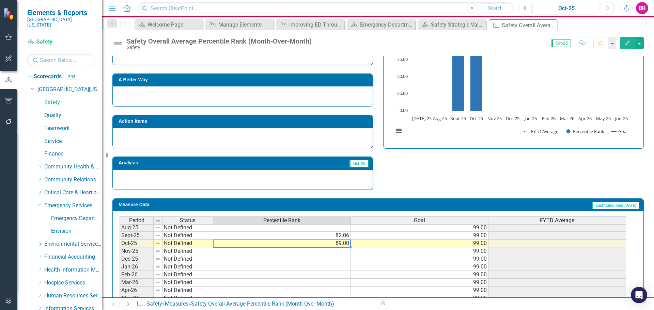
scroll to position [131, 0]
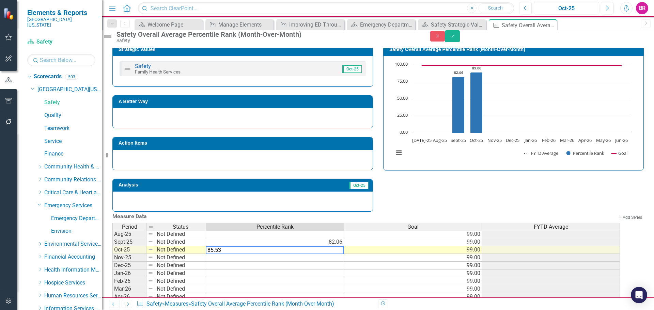
type textarea "85.53"
click at [418, 212] on div "Strategic Values Safety Family Health Services Oct-25 A Better Way Action Items…" at bounding box center [378, 124] width 542 height 178
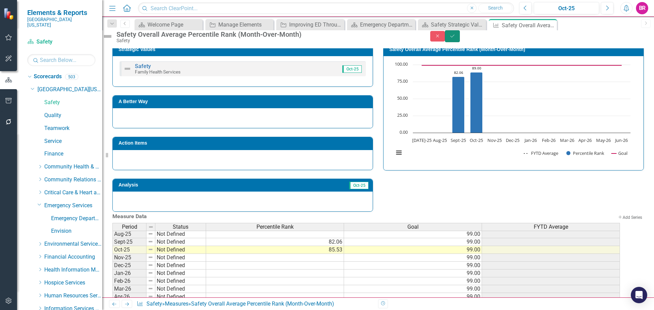
click at [460, 36] on button "Save" at bounding box center [452, 36] width 15 height 12
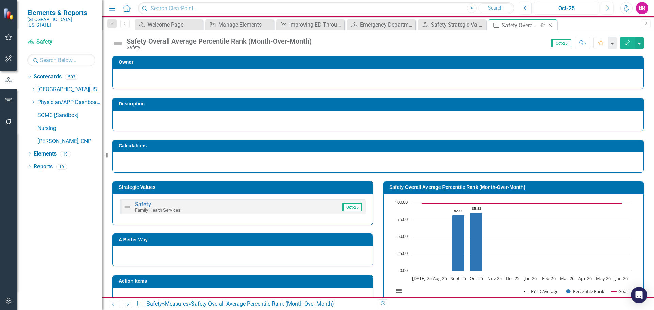
click at [551, 26] on icon "Close" at bounding box center [550, 24] width 7 height 5
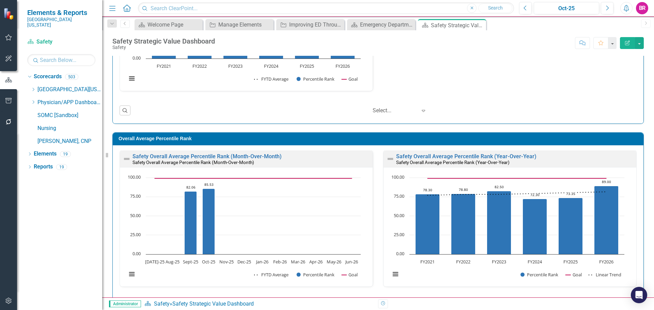
scroll to position [540, 0]
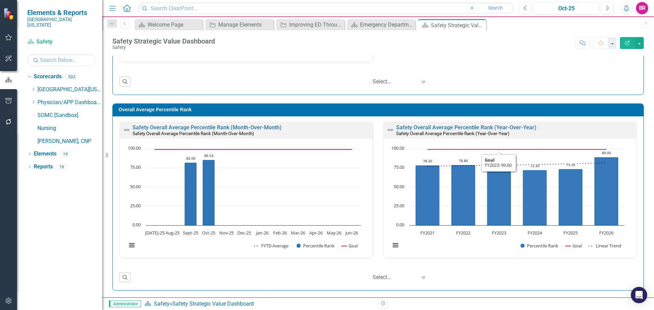
click at [478, 123] on div "Safety Overall Average Percentile Rank (Year-Over-Year) Safety Overall Average …" at bounding box center [510, 130] width 253 height 17
click at [479, 130] on link "Safety Overall Average Percentile Rank (Year-Over-Year)" at bounding box center [466, 127] width 140 height 6
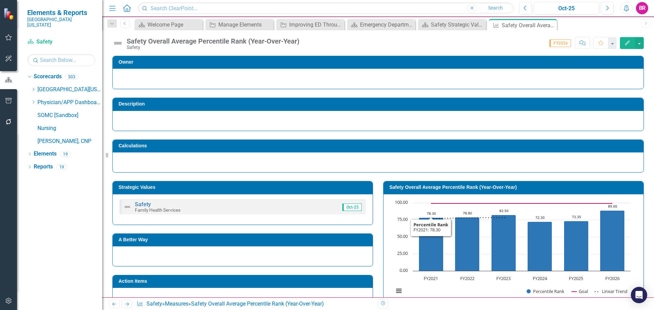
scroll to position [164, 0]
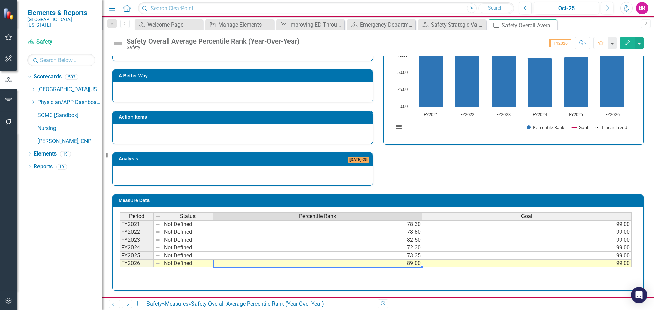
drag, startPoint x: 420, startPoint y: 265, endPoint x: 411, endPoint y: 260, distance: 9.3
click at [420, 265] on td "89.00" at bounding box center [317, 264] width 209 height 8
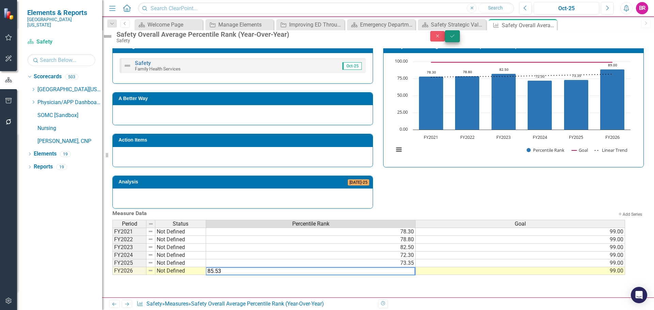
type textarea "85.53"
click at [456, 39] on icon "Save" at bounding box center [452, 36] width 6 height 5
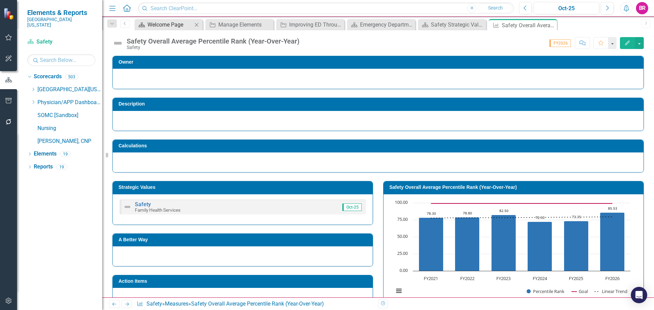
click at [174, 28] on div "Welcome Page" at bounding box center [170, 24] width 45 height 9
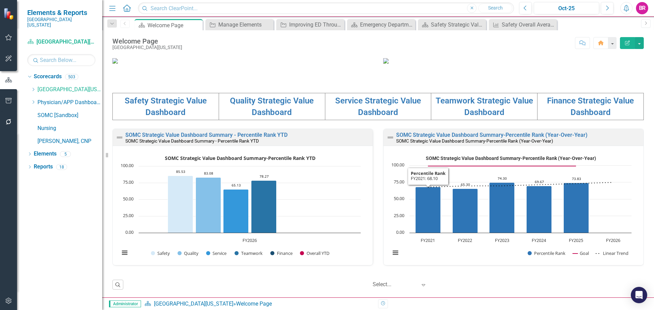
scroll to position [0, 0]
click at [227, 136] on link "SOMC Strategic Value Dashboard Summary - Percentile Rank YTD" at bounding box center [206, 135] width 162 height 6
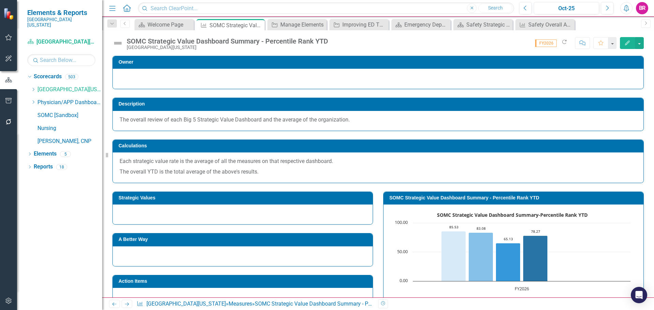
scroll to position [136, 0]
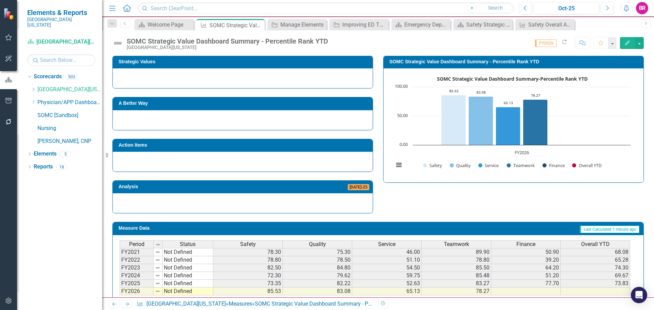
click at [601, 239] on div "Period Status Safety Quality Service Teamwork Finance Overall YTD FY2021 Not De…" at bounding box center [378, 276] width 531 height 83
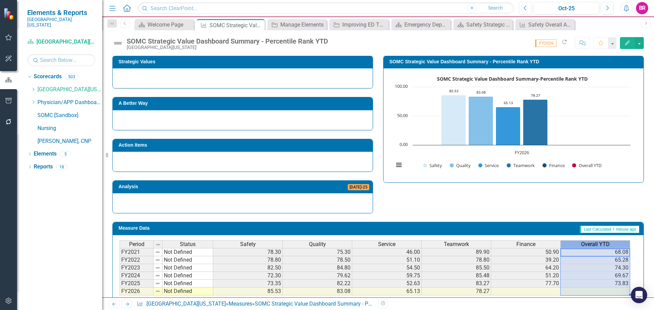
click at [607, 244] on span "Overall YTD" at bounding box center [595, 245] width 29 height 6
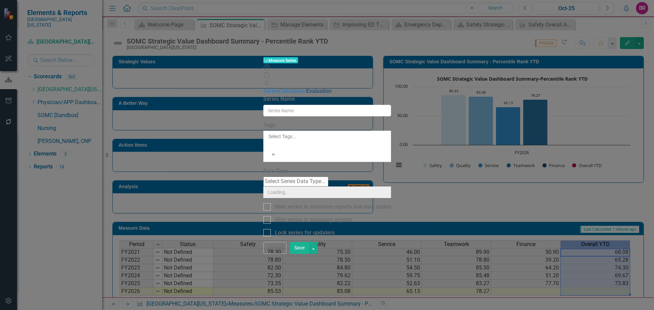
type input "Overall YTD"
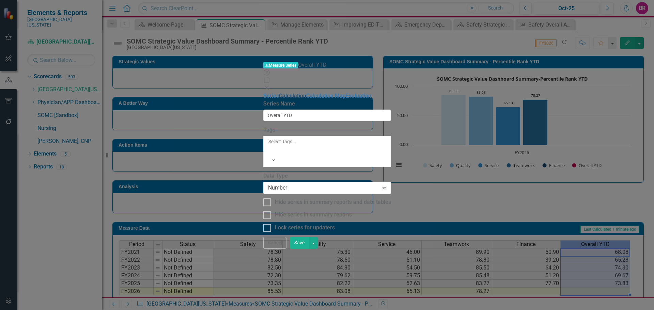
click at [279, 93] on link "Calculation" at bounding box center [292, 96] width 27 height 6
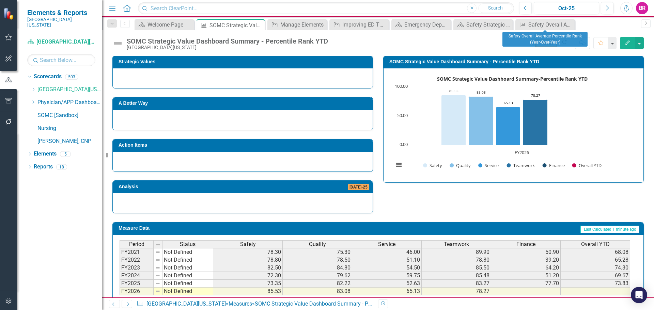
click at [0, 0] on icon "Close" at bounding box center [0, 0] width 0 height 0
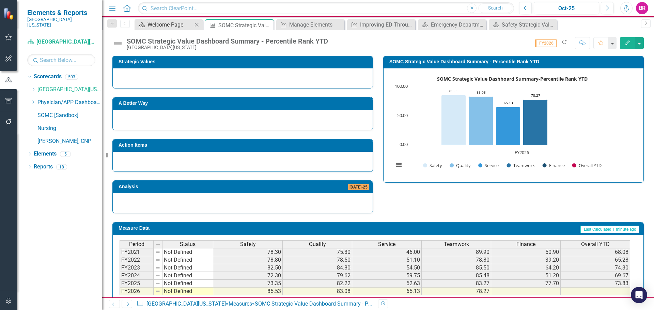
click at [164, 25] on div "Welcome Page" at bounding box center [170, 24] width 45 height 9
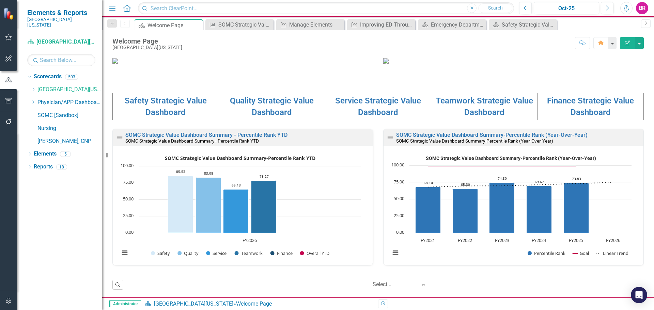
scroll to position [235, 0]
click at [513, 24] on div "Safety Strategic Value Dashboard" at bounding box center [524, 24] width 45 height 9
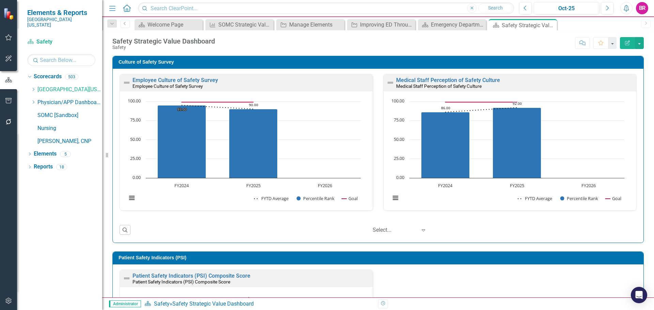
click at [33, 88] on icon "Dropdown" at bounding box center [33, 90] width 5 height 4
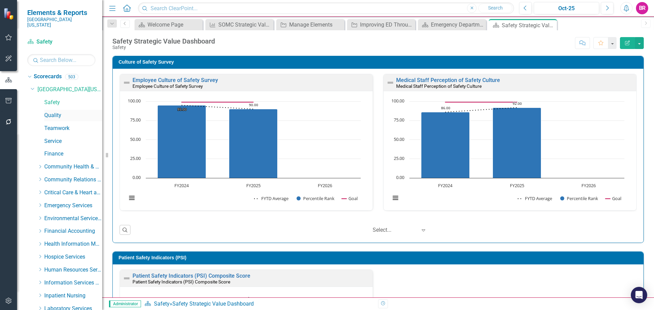
click at [55, 112] on link "Quality" at bounding box center [73, 116] width 58 height 8
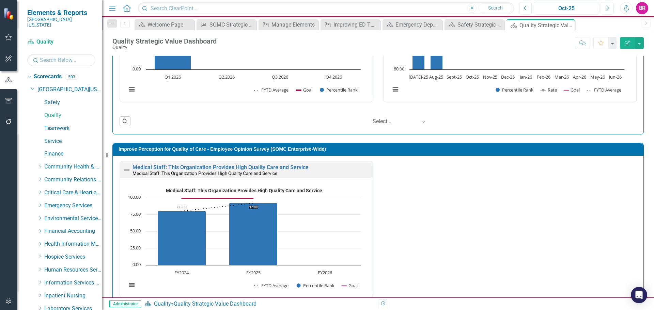
scroll to position [307, 0]
